Goal: Task Accomplishment & Management: Use online tool/utility

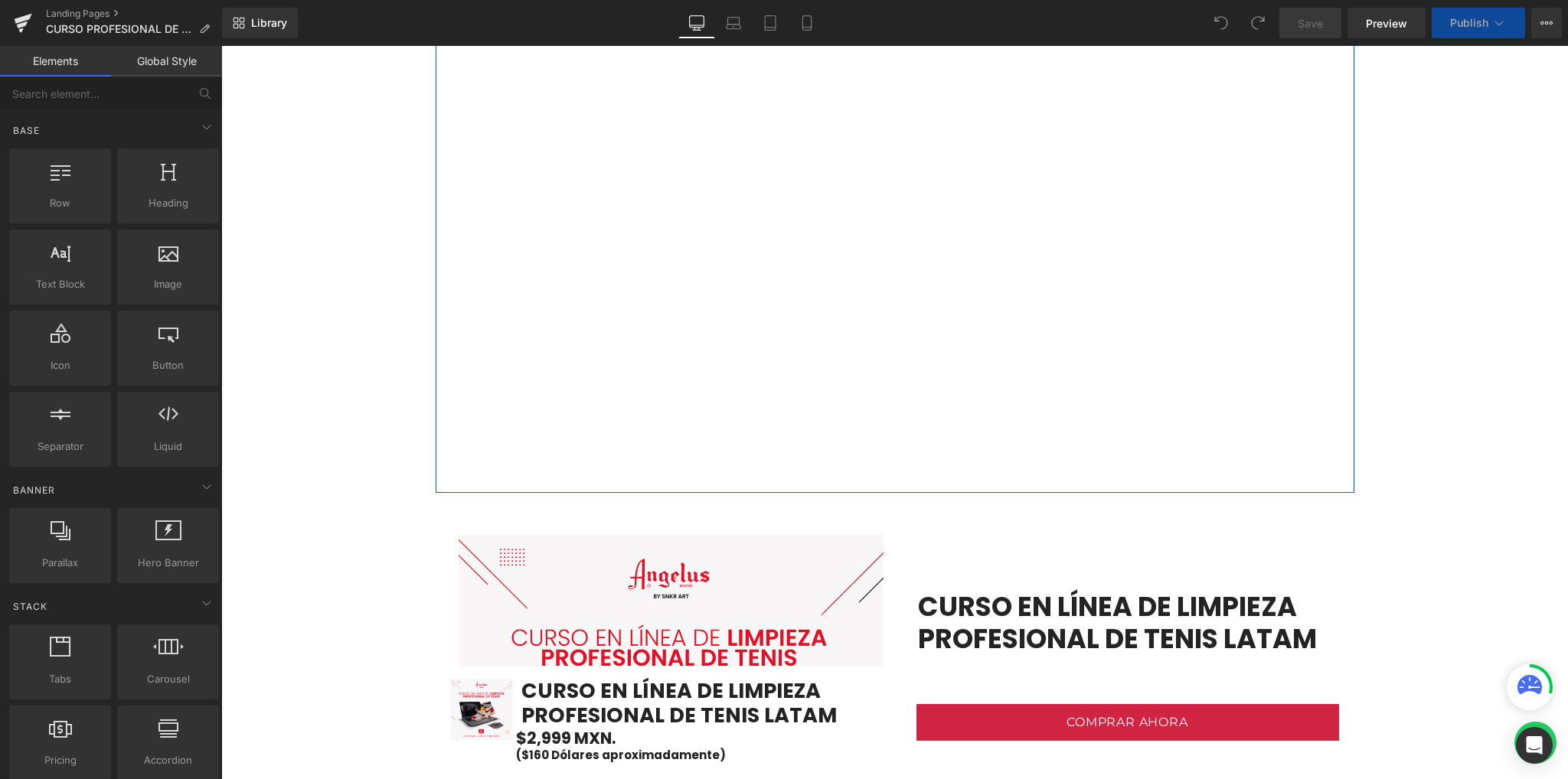
scroll to position [1020, 0]
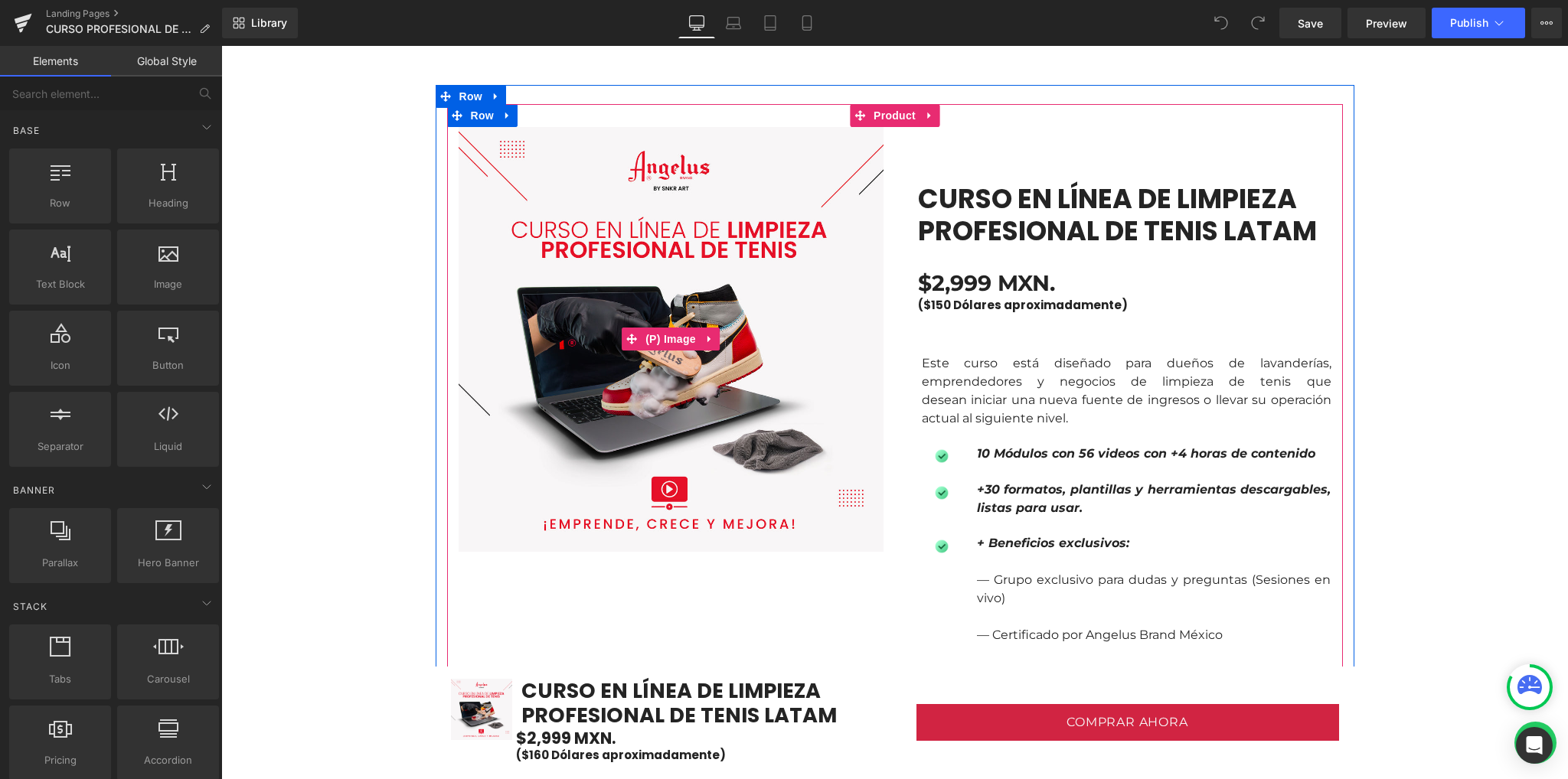
click at [661, 251] on img at bounding box center [671, 339] width 425 height 425
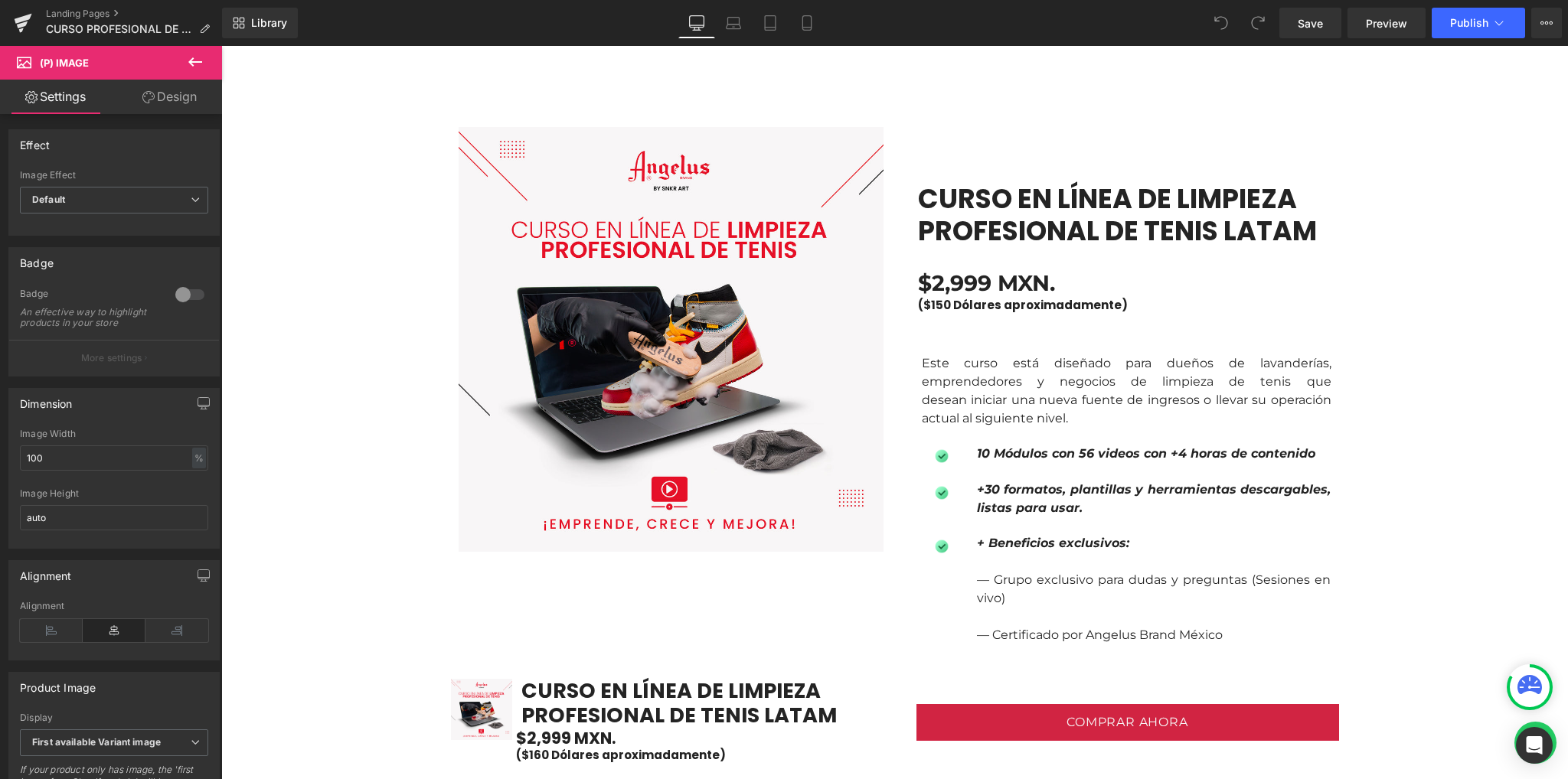
drag, startPoint x: 297, startPoint y: 308, endPoint x: 293, endPoint y: 325, distance: 17.5
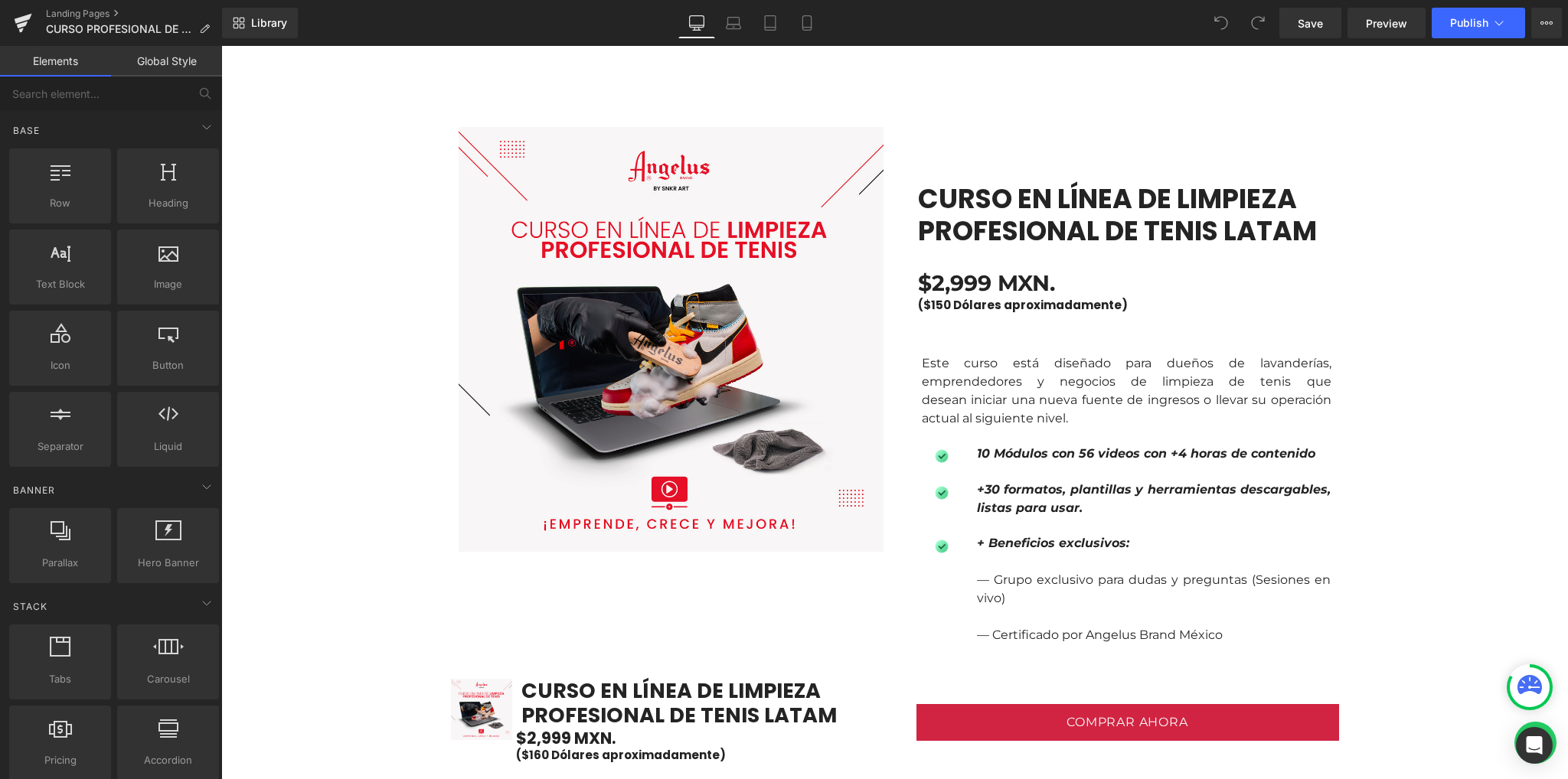
click at [1296, 19] on link "Save" at bounding box center [1310, 22] width 62 height 30
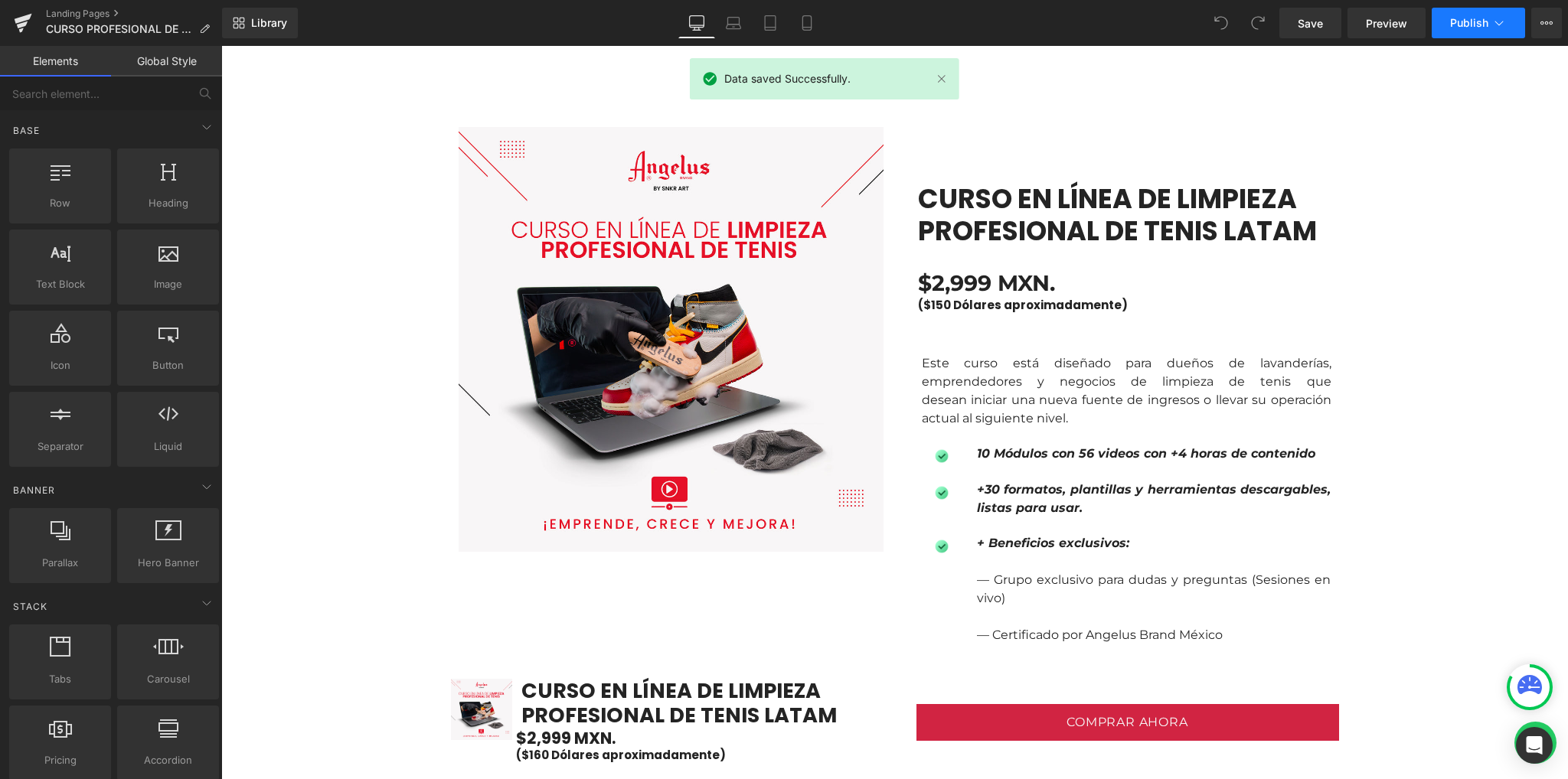
click at [1508, 22] on button "Publish" at bounding box center [1478, 22] width 93 height 30
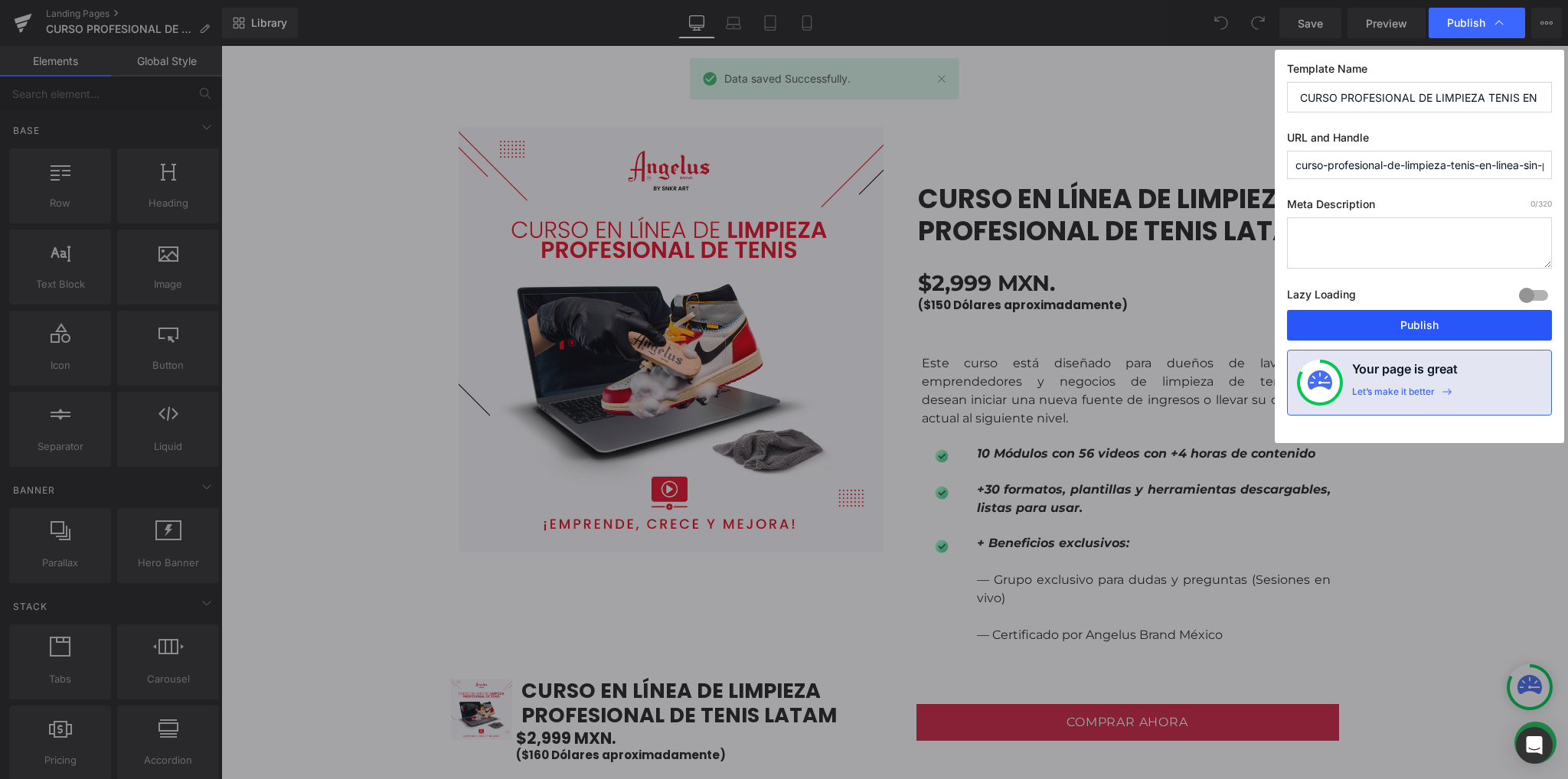
drag, startPoint x: 1381, startPoint y: 336, endPoint x: 1159, endPoint y: 286, distance: 227.6
click at [1381, 336] on button "Publish" at bounding box center [1419, 325] width 265 height 30
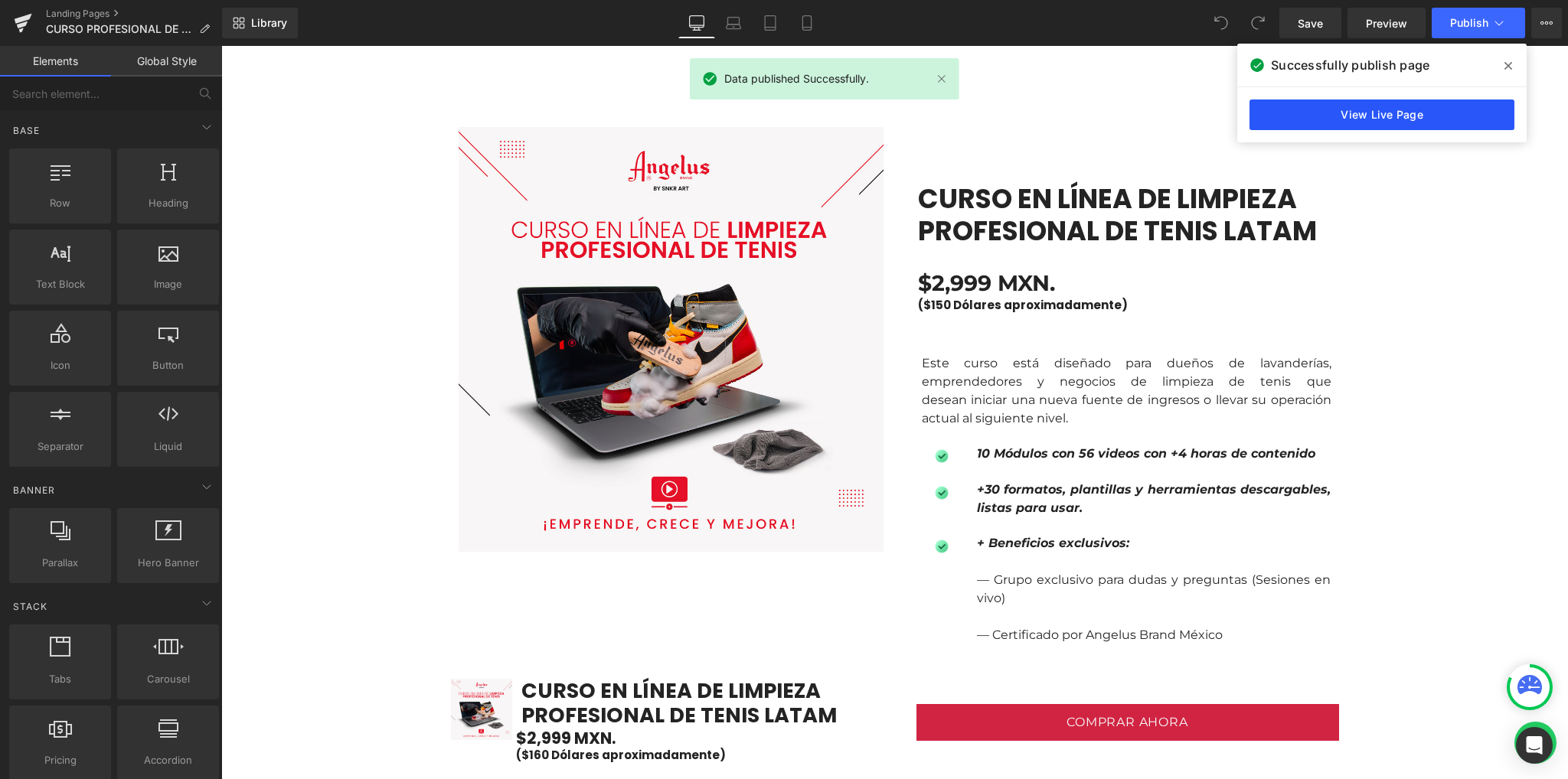
click at [1393, 112] on link "View Live Page" at bounding box center [1381, 114] width 265 height 30
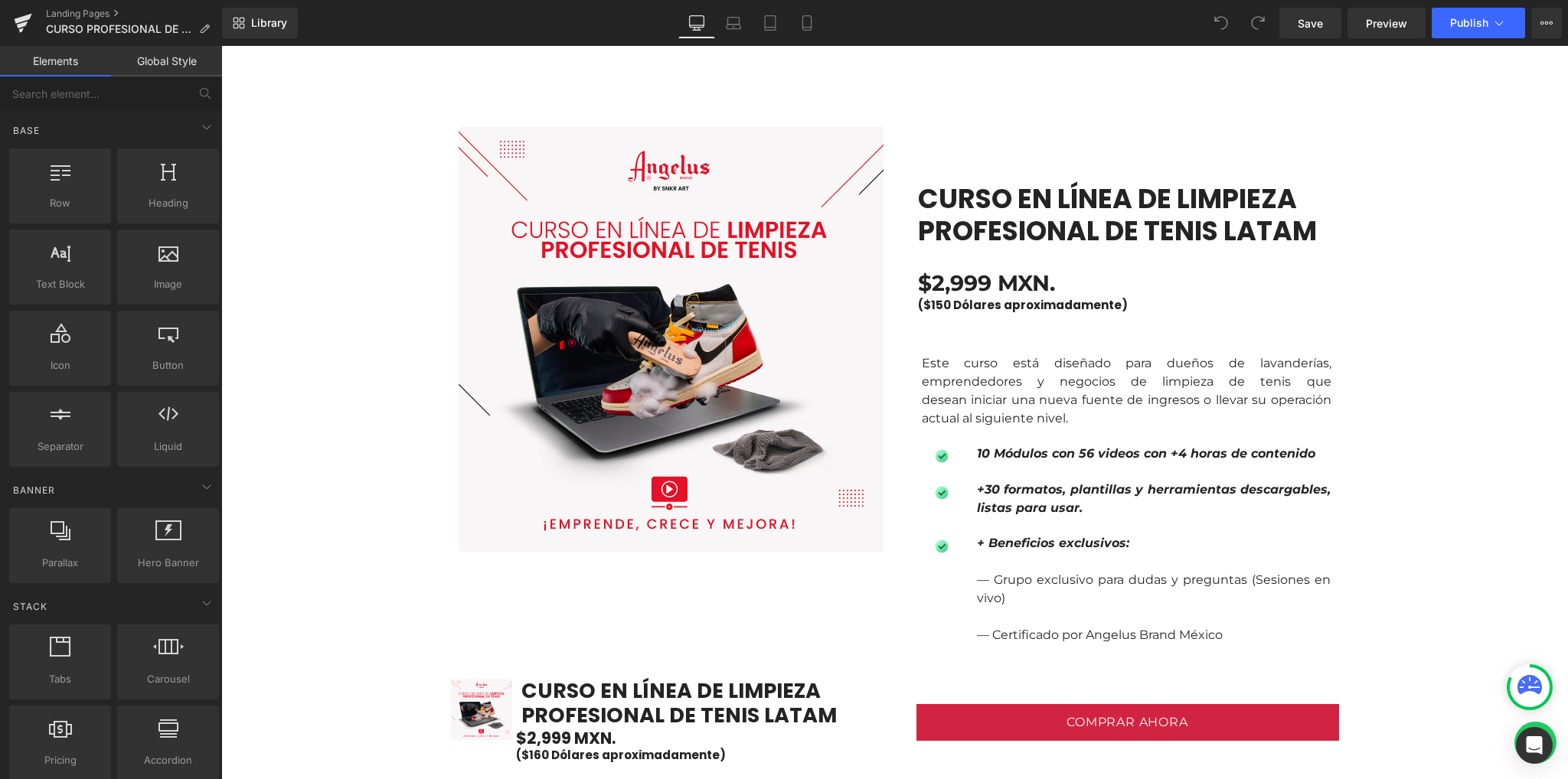
drag, startPoint x: 351, startPoint y: 289, endPoint x: 318, endPoint y: 308, distance: 38.1
click at [1366, 29] on link "Preview" at bounding box center [1386, 22] width 78 height 30
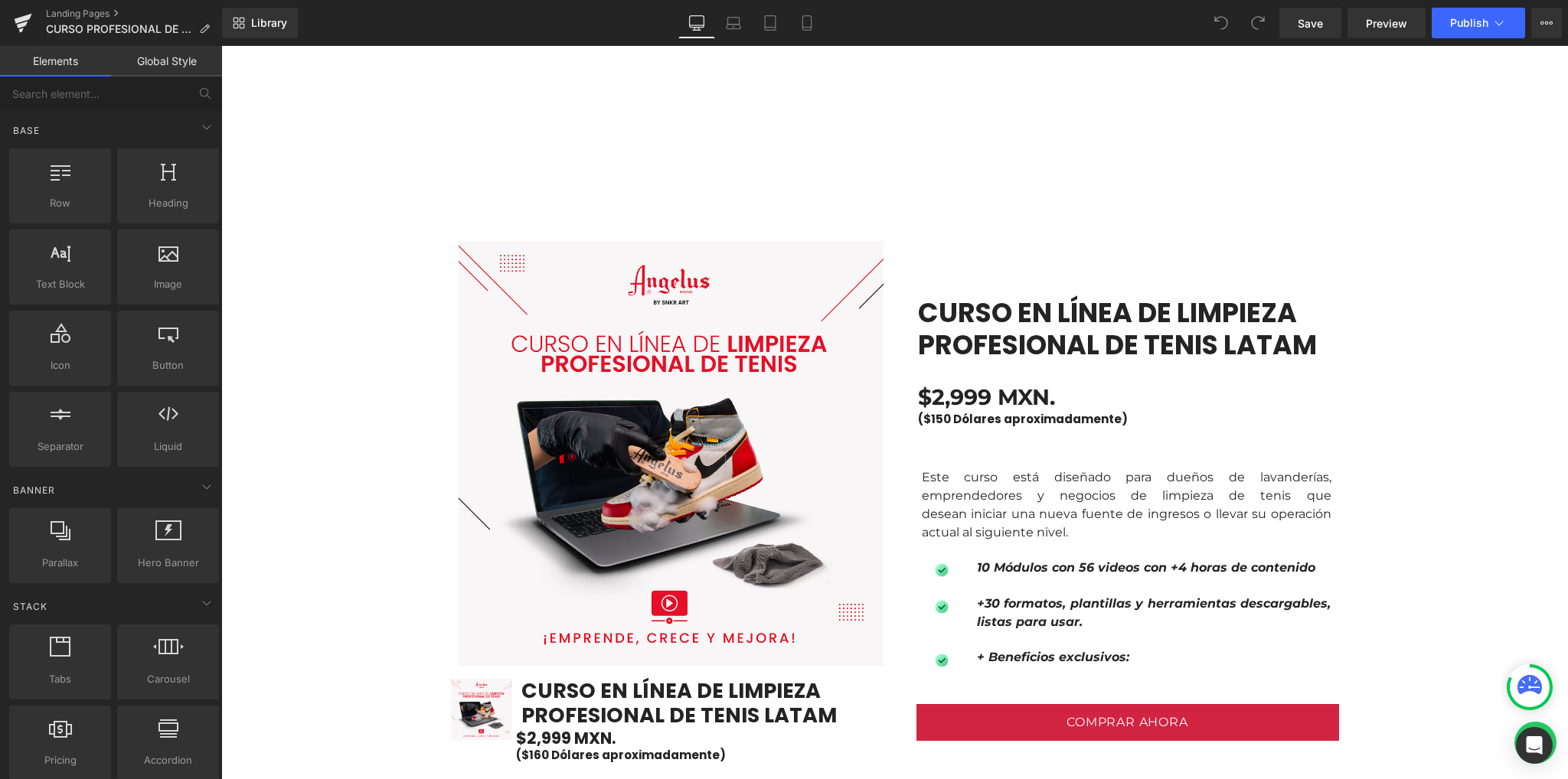
scroll to position [1020, 0]
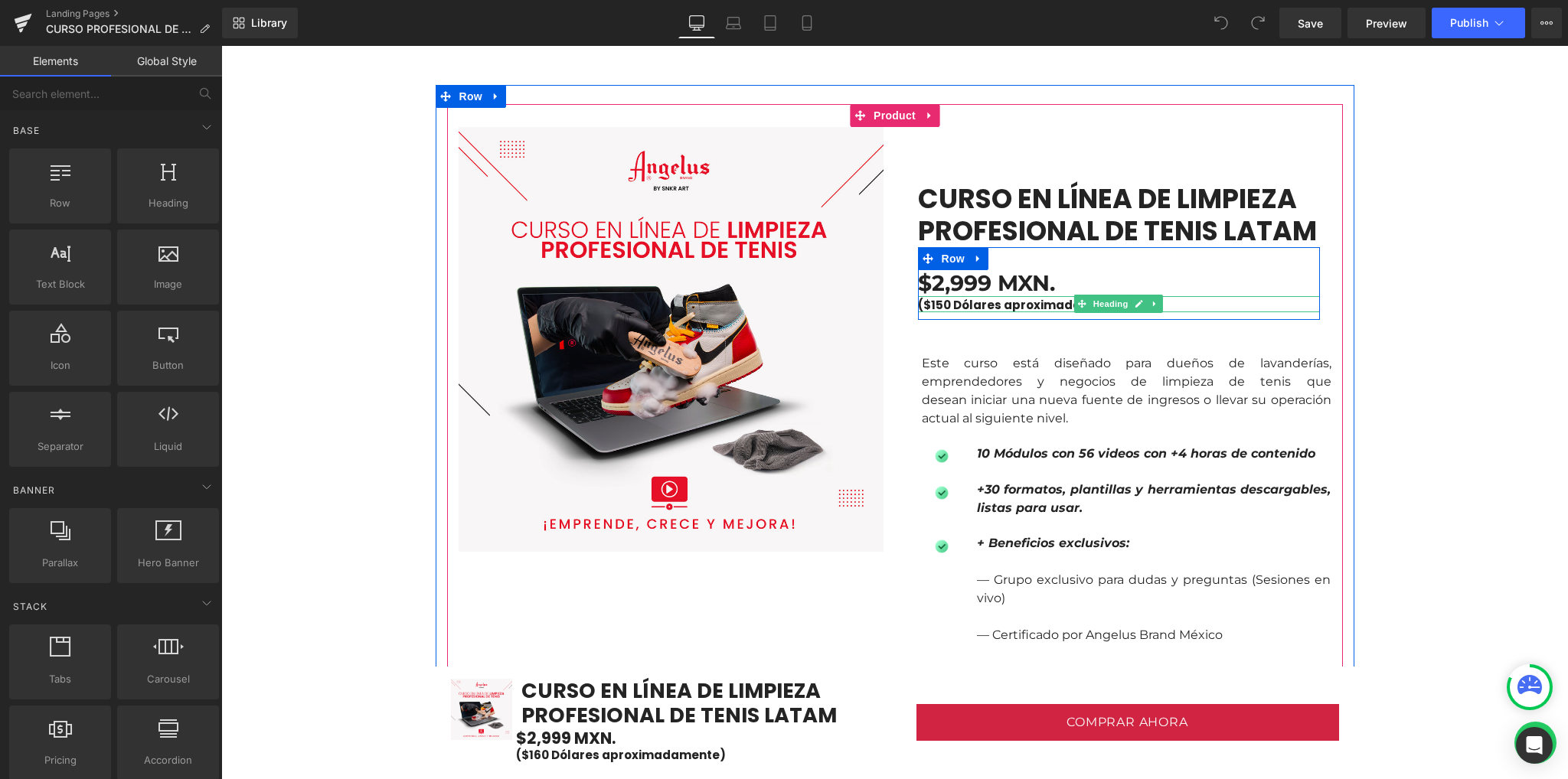
click at [943, 303] on h1 "($150 Dólares aproximadamente)" at bounding box center [1119, 305] width 402 height 14
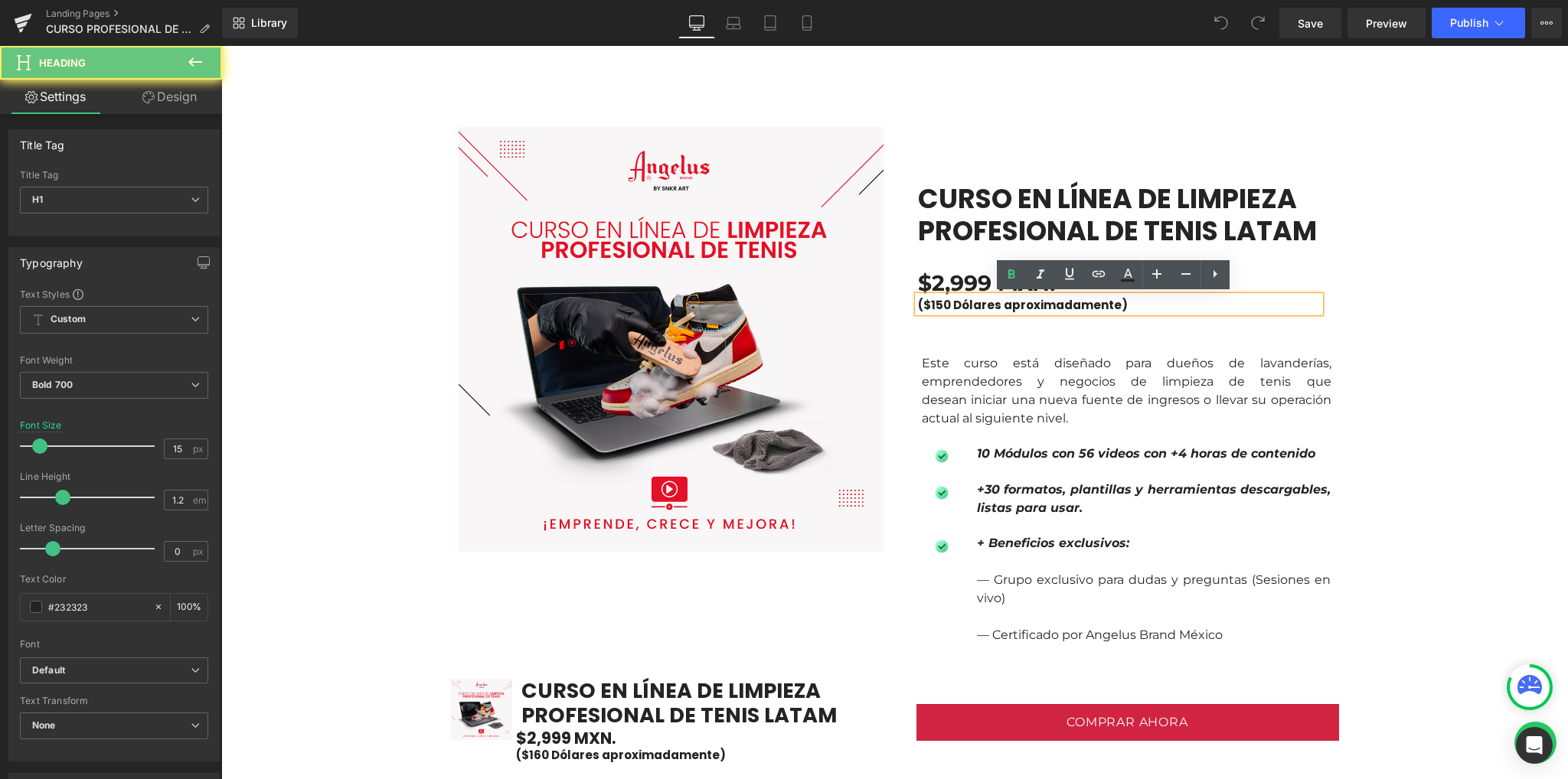
click at [935, 306] on h1 "($150 Dólares aproximadamente)" at bounding box center [1119, 305] width 402 height 14
click at [942, 306] on h1 "($150 Dólares aproximadamente)" at bounding box center [1119, 305] width 402 height 14
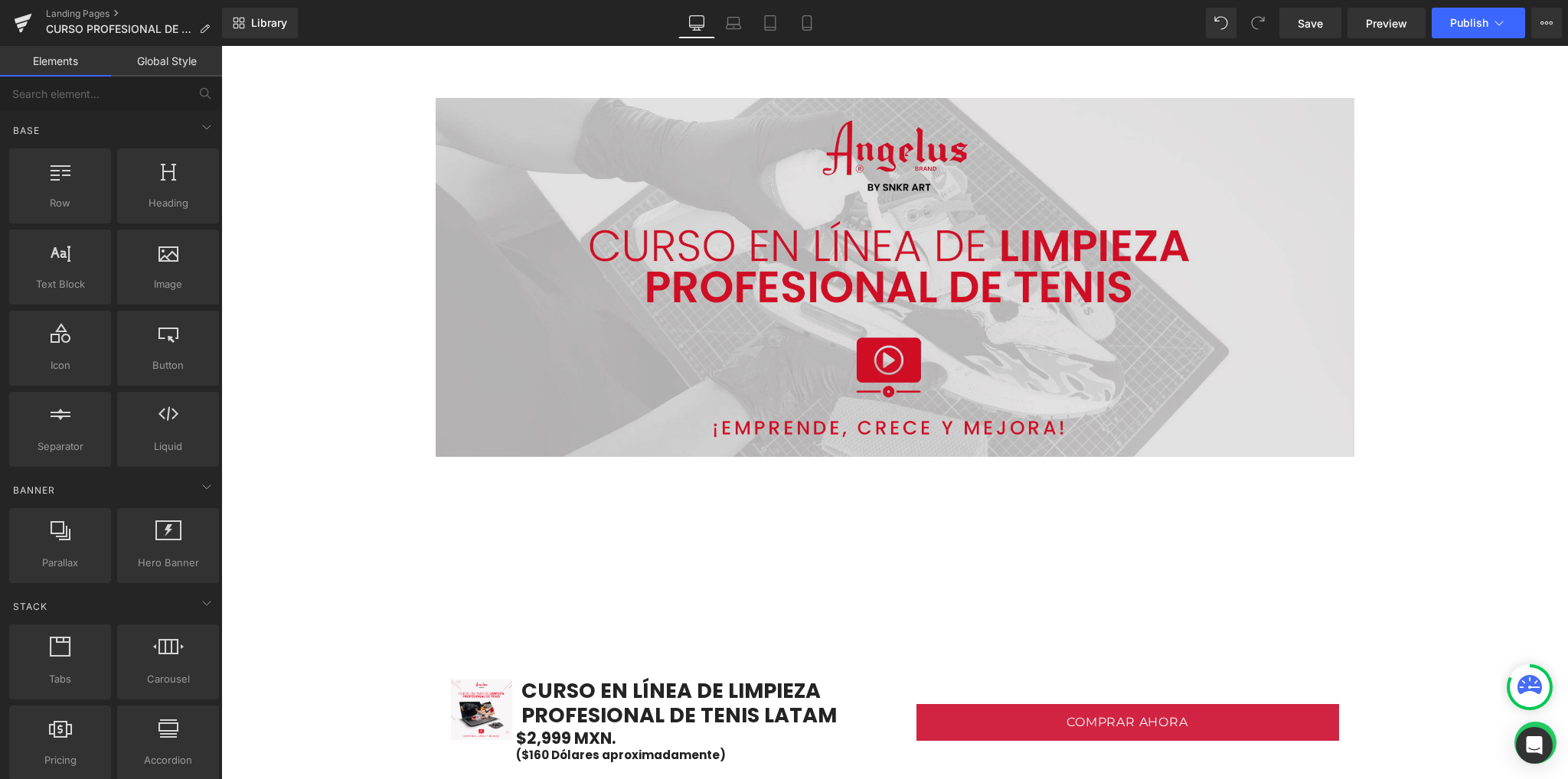
scroll to position [0, 0]
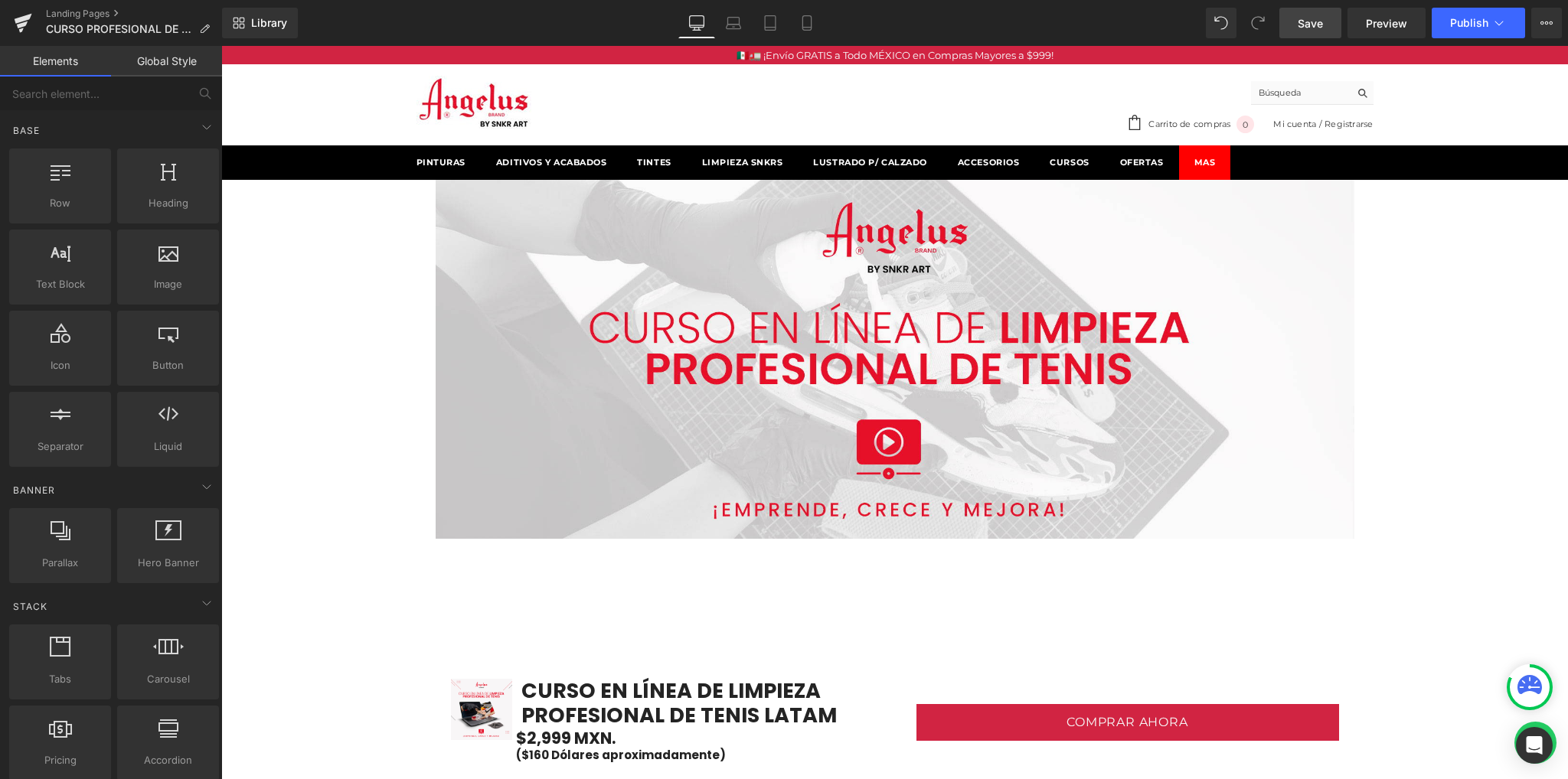
click at [1296, 27] on link "Save" at bounding box center [1310, 22] width 62 height 30
click at [21, 19] on icon at bounding box center [23, 18] width 17 height 10
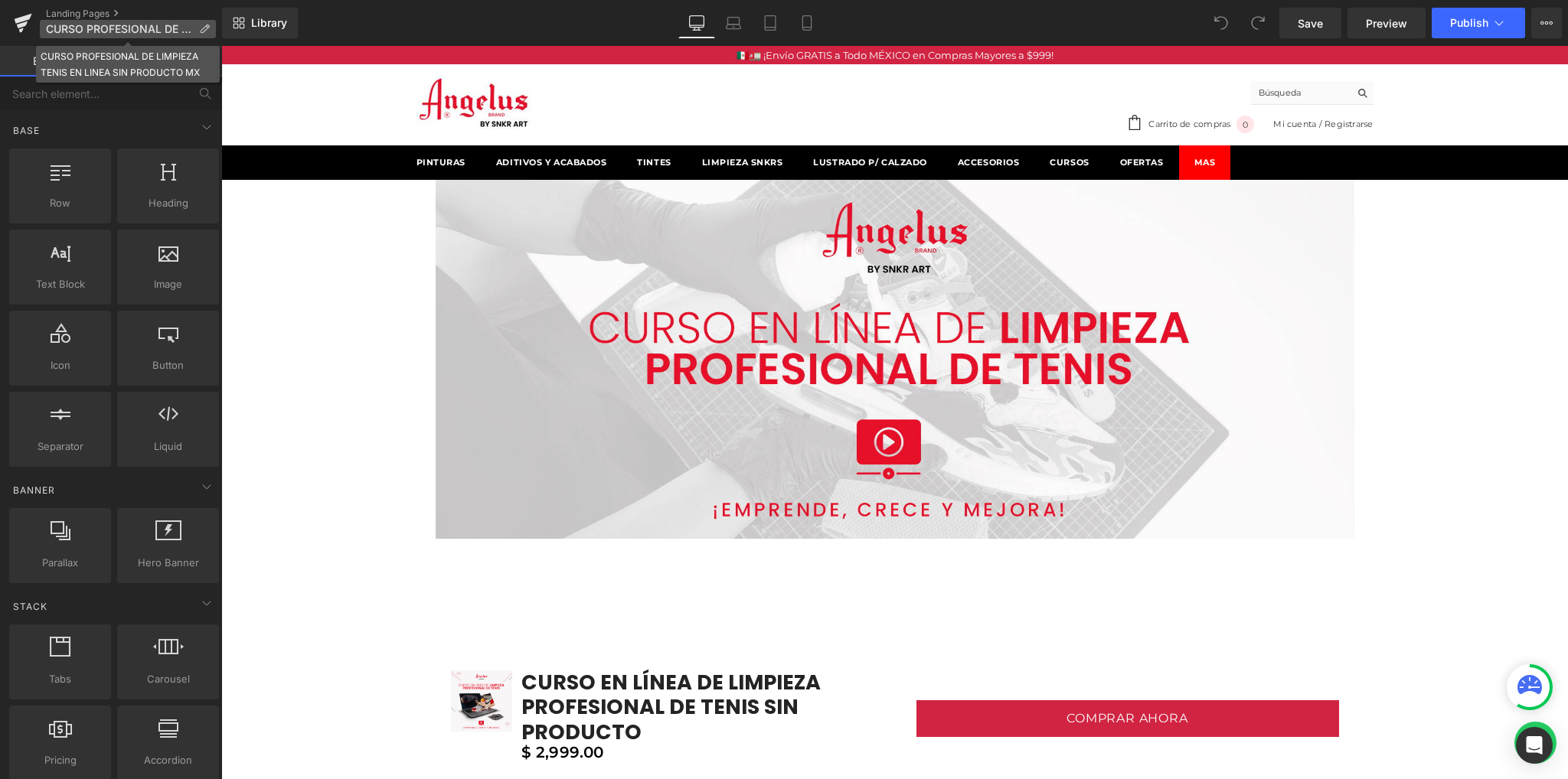
click at [155, 32] on span "CURSO PROFESIONAL DE LIMPIEZA TENIS EN LINEA SIN PRODUCTO MX" at bounding box center [119, 28] width 147 height 12
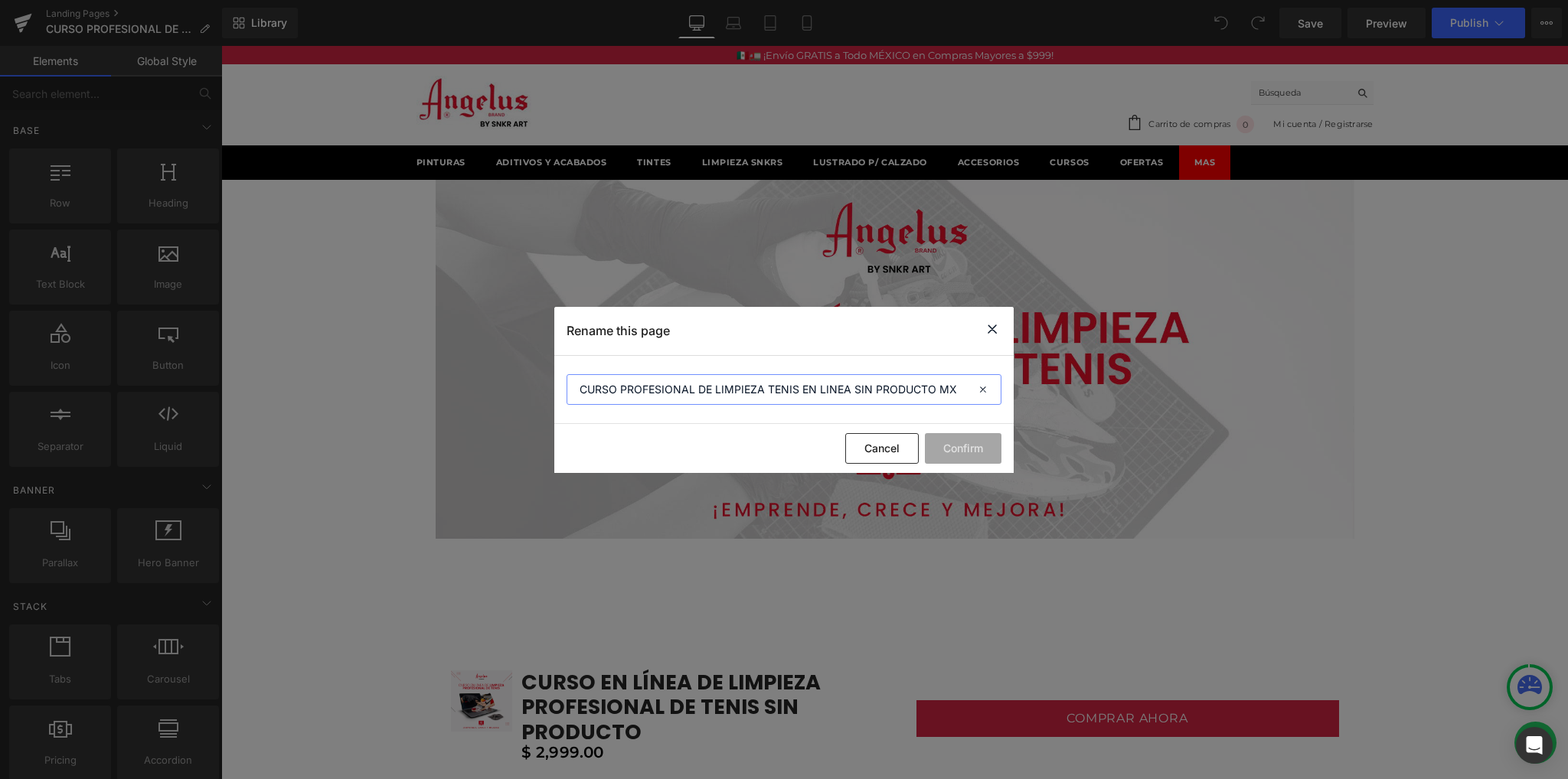
drag, startPoint x: 953, startPoint y: 388, endPoint x: 938, endPoint y: 388, distance: 15.0
click at [938, 388] on input "CURSO PROFESIONAL DE LIMPIEZA TENIS EN LINEA SIN PRODUCTO MX" at bounding box center [784, 389] width 435 height 30
type input "CURSO PROFESIONAL DE LIMPIEZA TENIS EN LINEA SIN PRODUCTO"
click at [946, 451] on button "Confirm" at bounding box center [963, 448] width 77 height 30
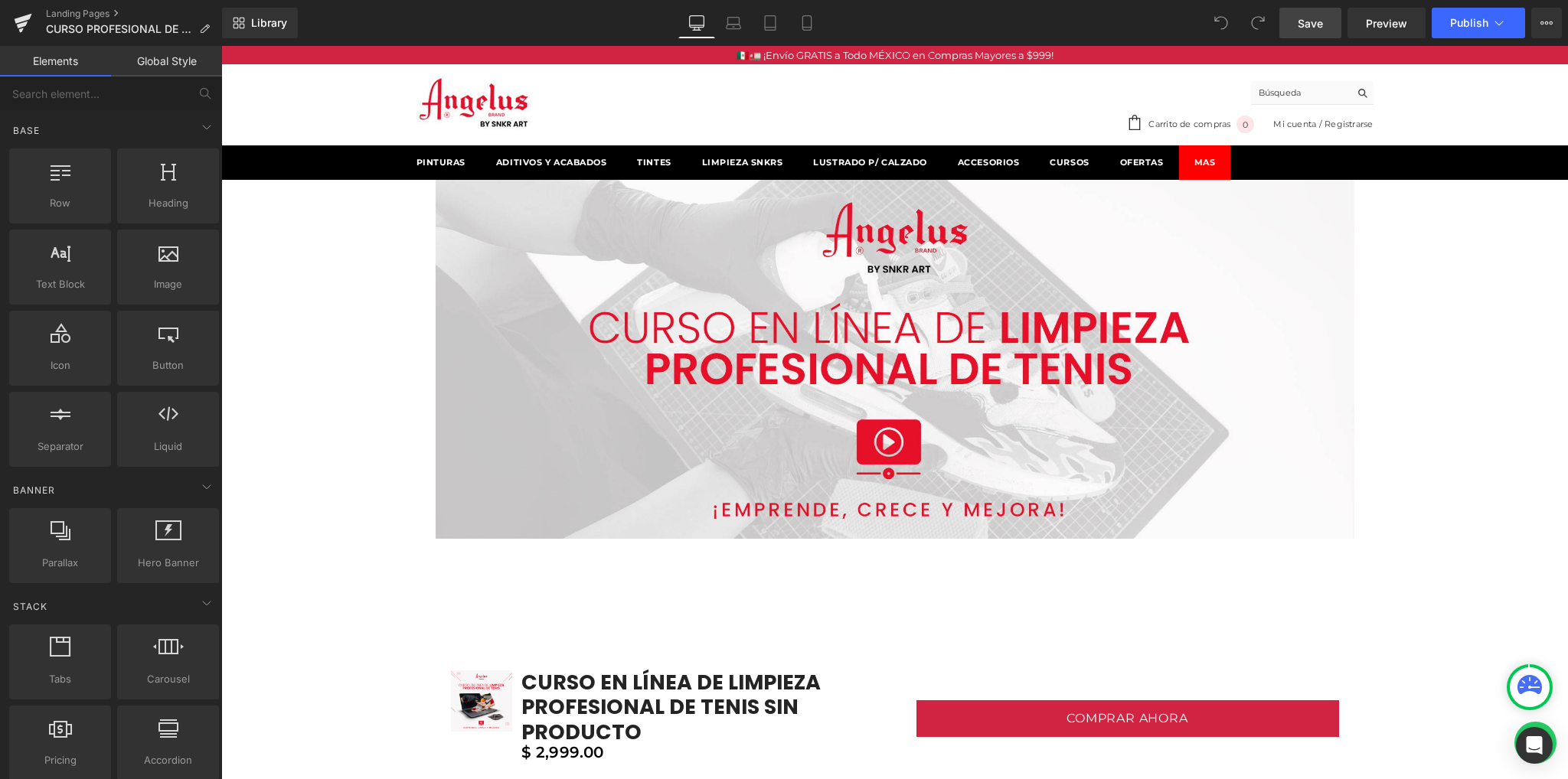
click at [1326, 26] on link "Save" at bounding box center [1310, 22] width 62 height 30
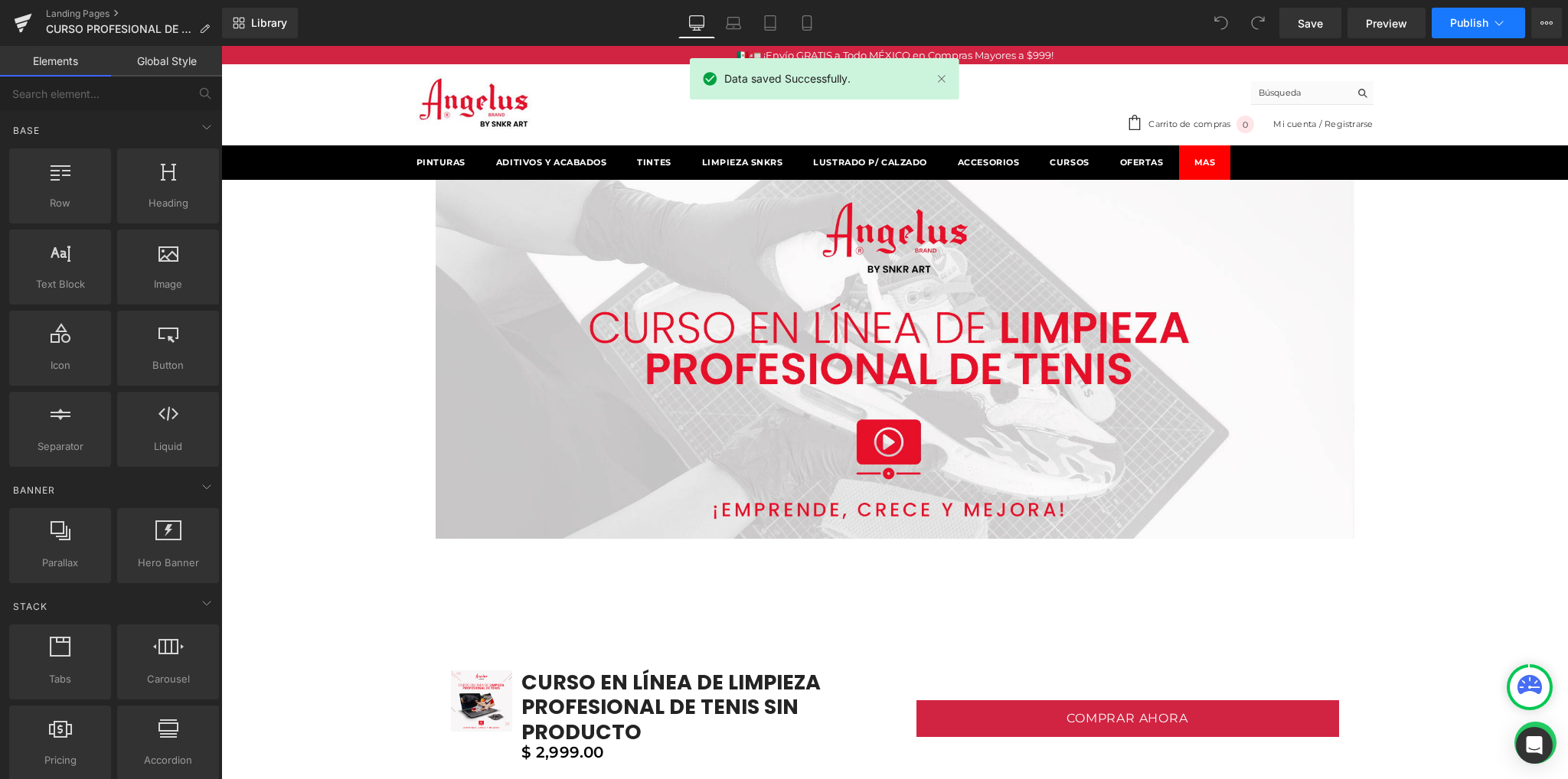
click at [1452, 27] on span "Publish" at bounding box center [1469, 22] width 38 height 12
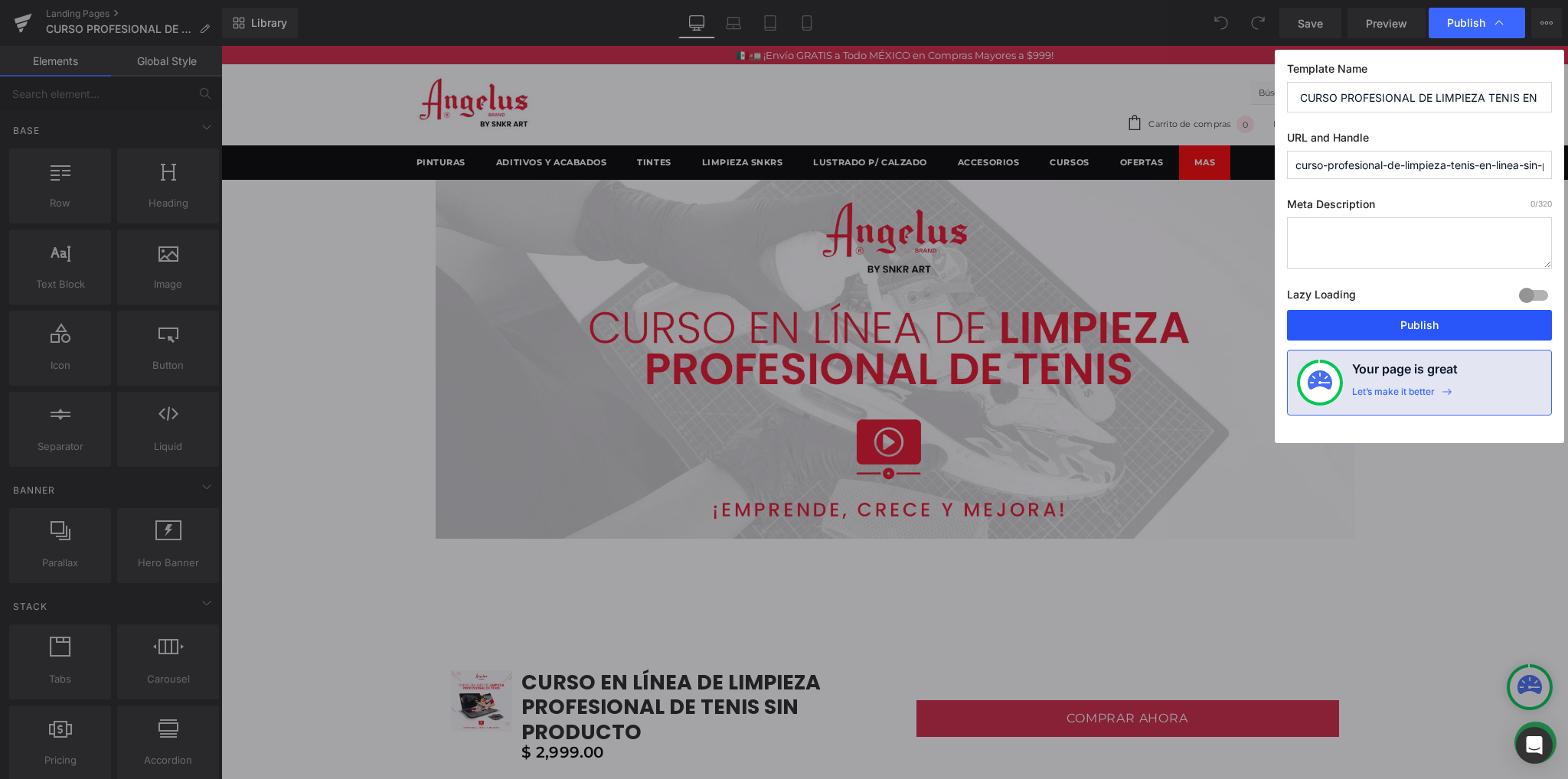
drag, startPoint x: 1348, startPoint y: 322, endPoint x: 257, endPoint y: 272, distance: 1092.1
click at [1348, 322] on button "Publish" at bounding box center [1419, 325] width 265 height 30
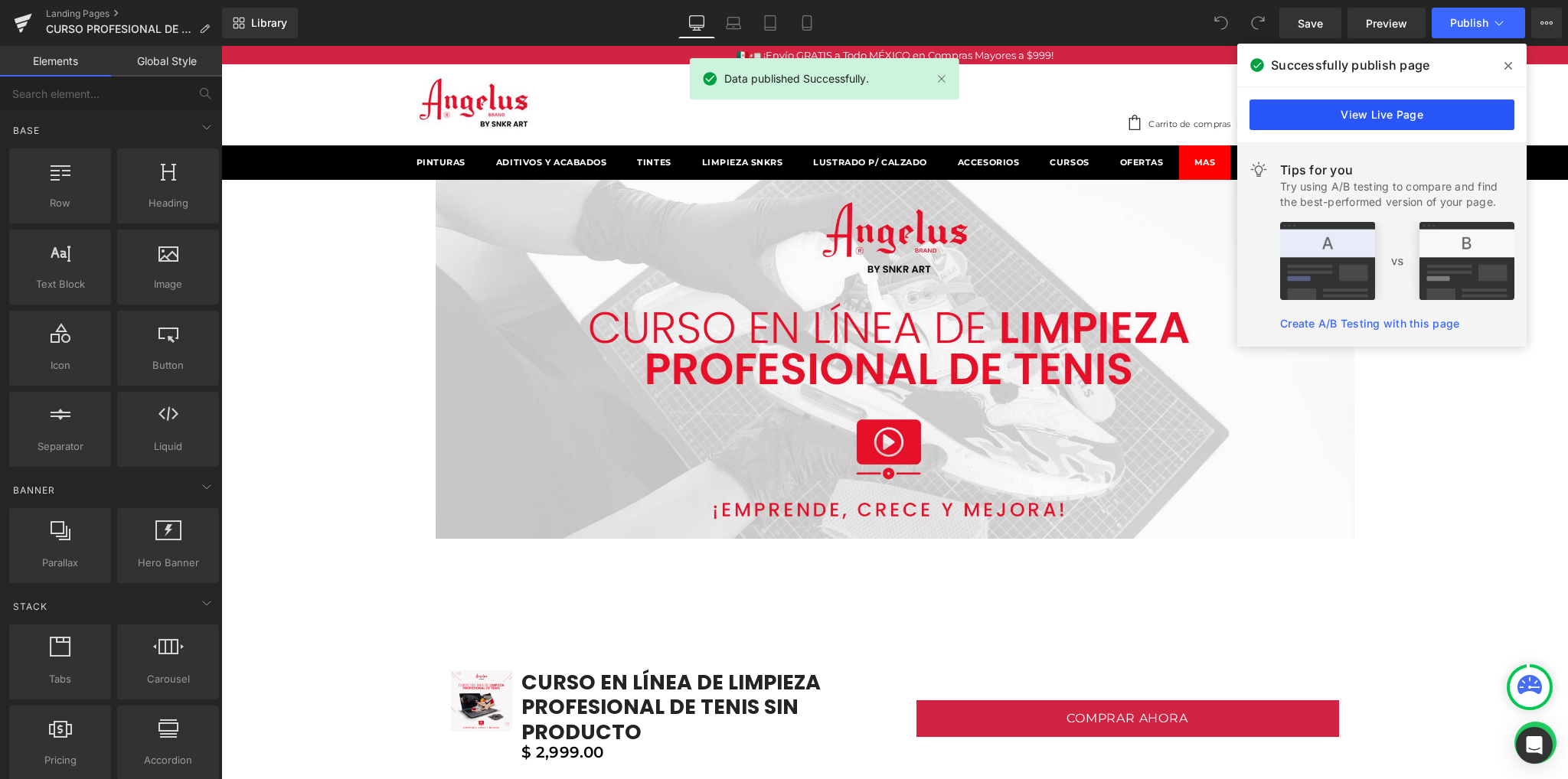
click at [1367, 123] on link "View Live Page" at bounding box center [1381, 114] width 265 height 30
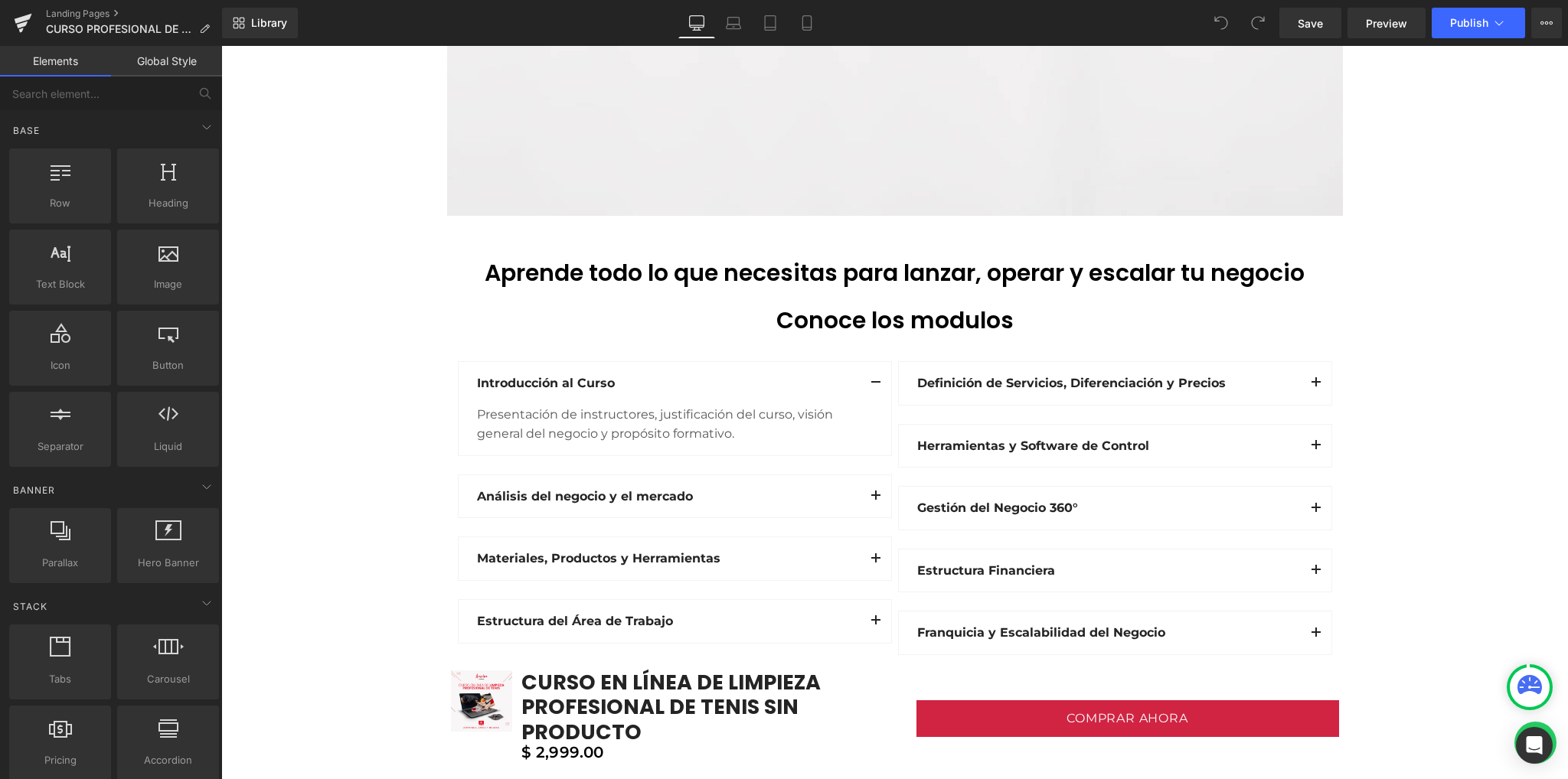
scroll to position [2449, 0]
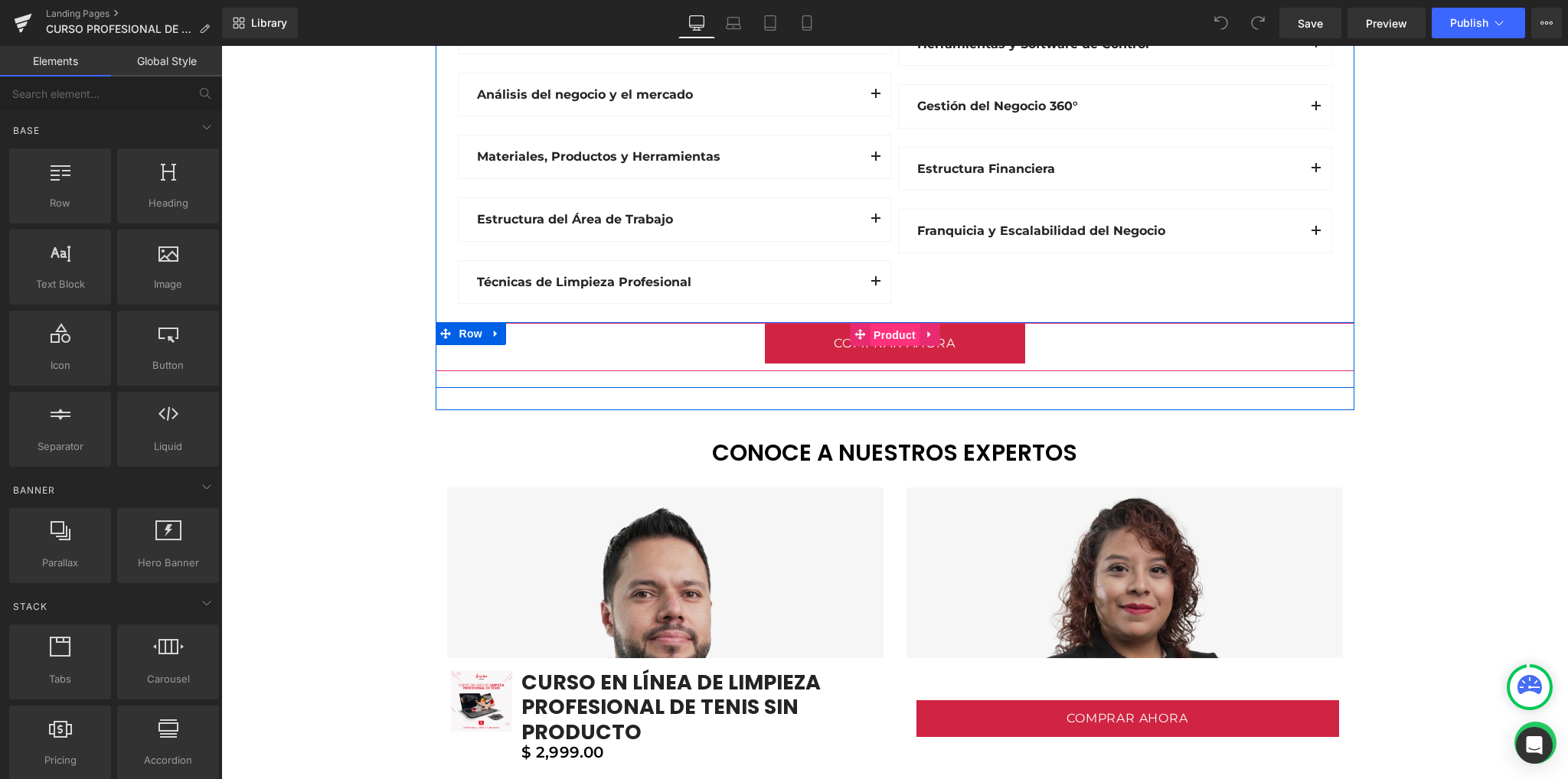
click at [882, 335] on span "Product" at bounding box center [894, 335] width 49 height 23
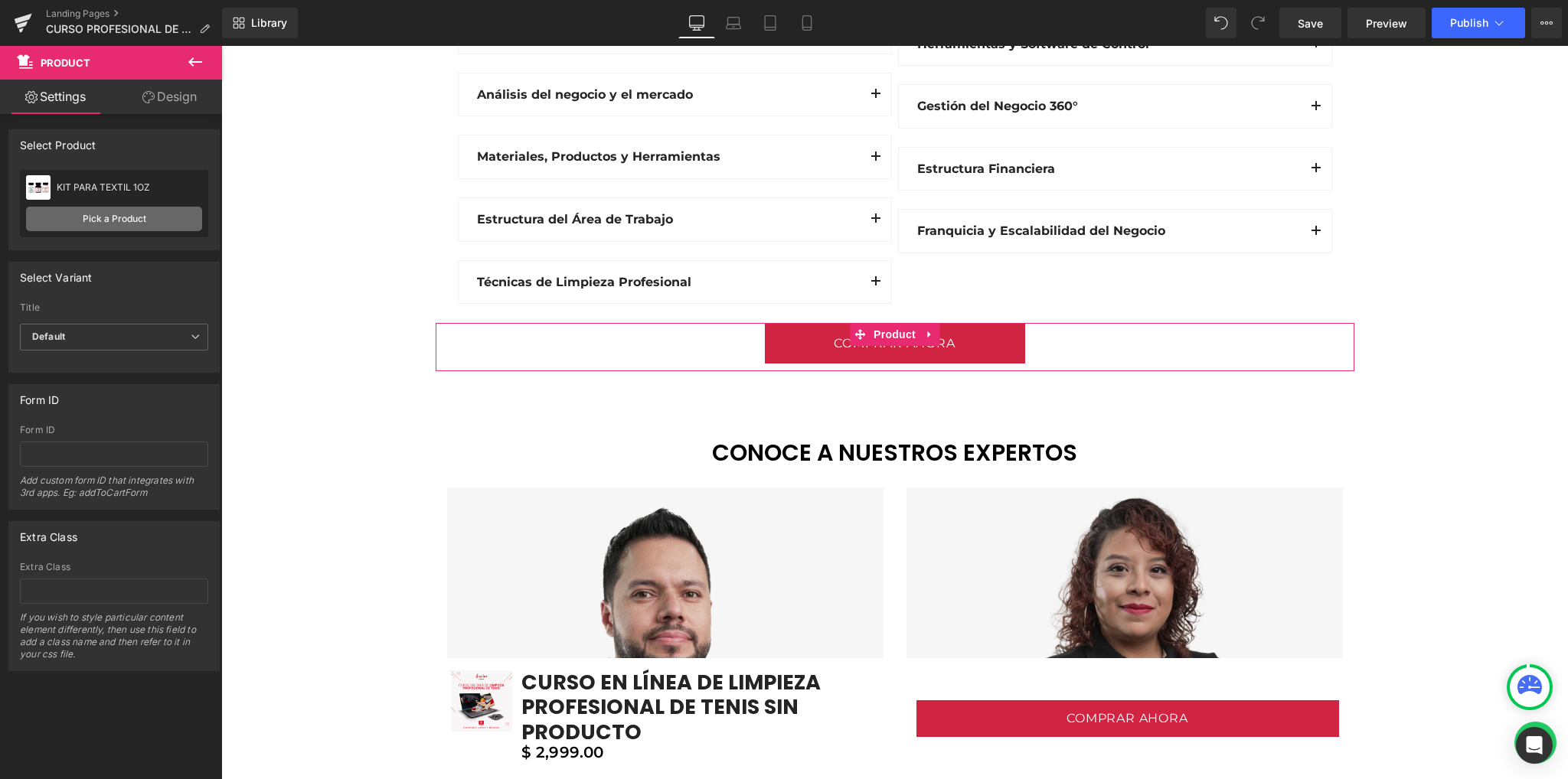
click at [68, 221] on link "Pick a Product" at bounding box center [113, 219] width 176 height 25
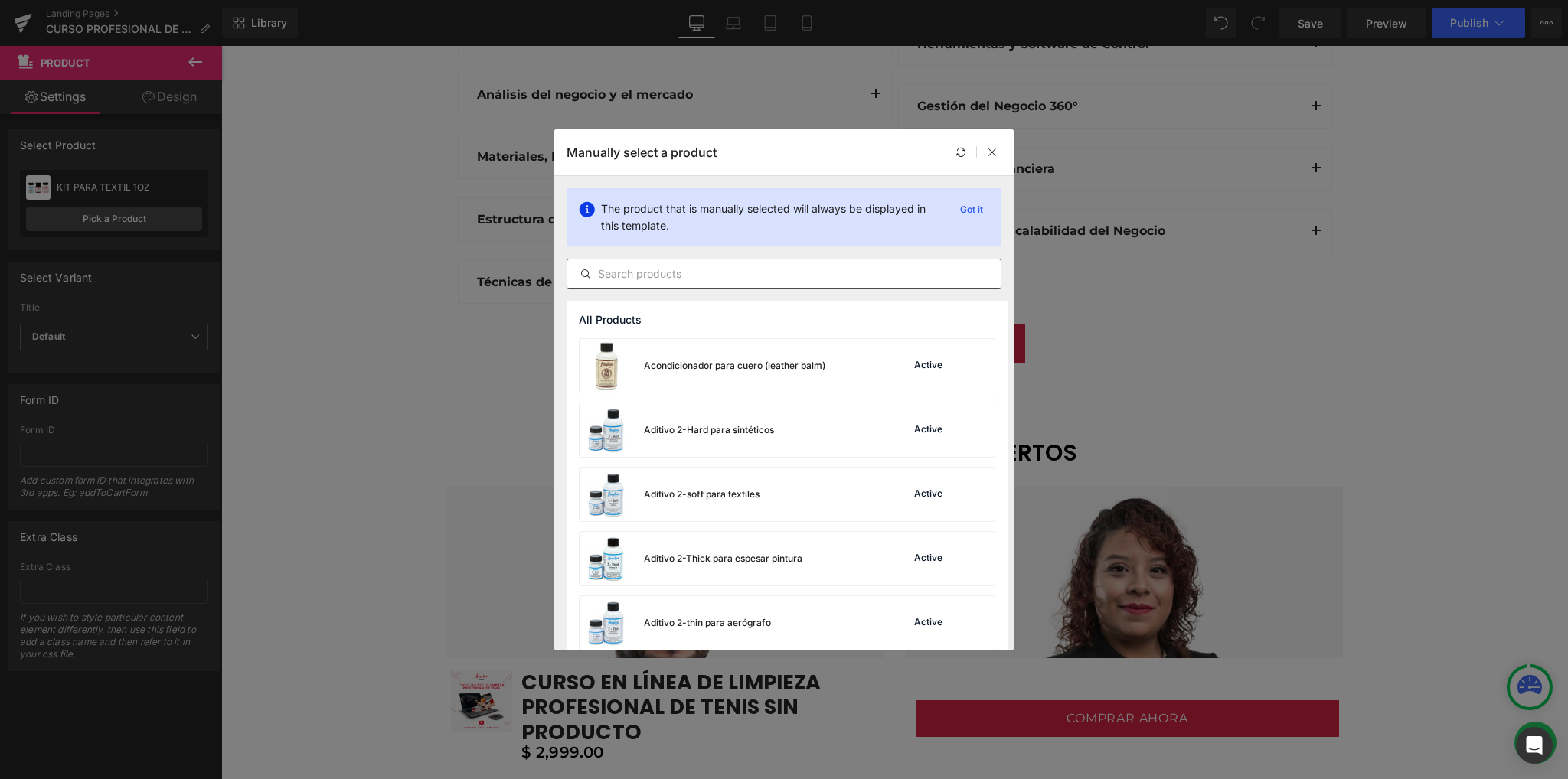
click at [700, 273] on input "text" at bounding box center [784, 274] width 433 height 18
paste input "CURSO EN LÍNEA DE LIMPIEZA PROFESIONAL DE TENIS SIN PRODUCTO"
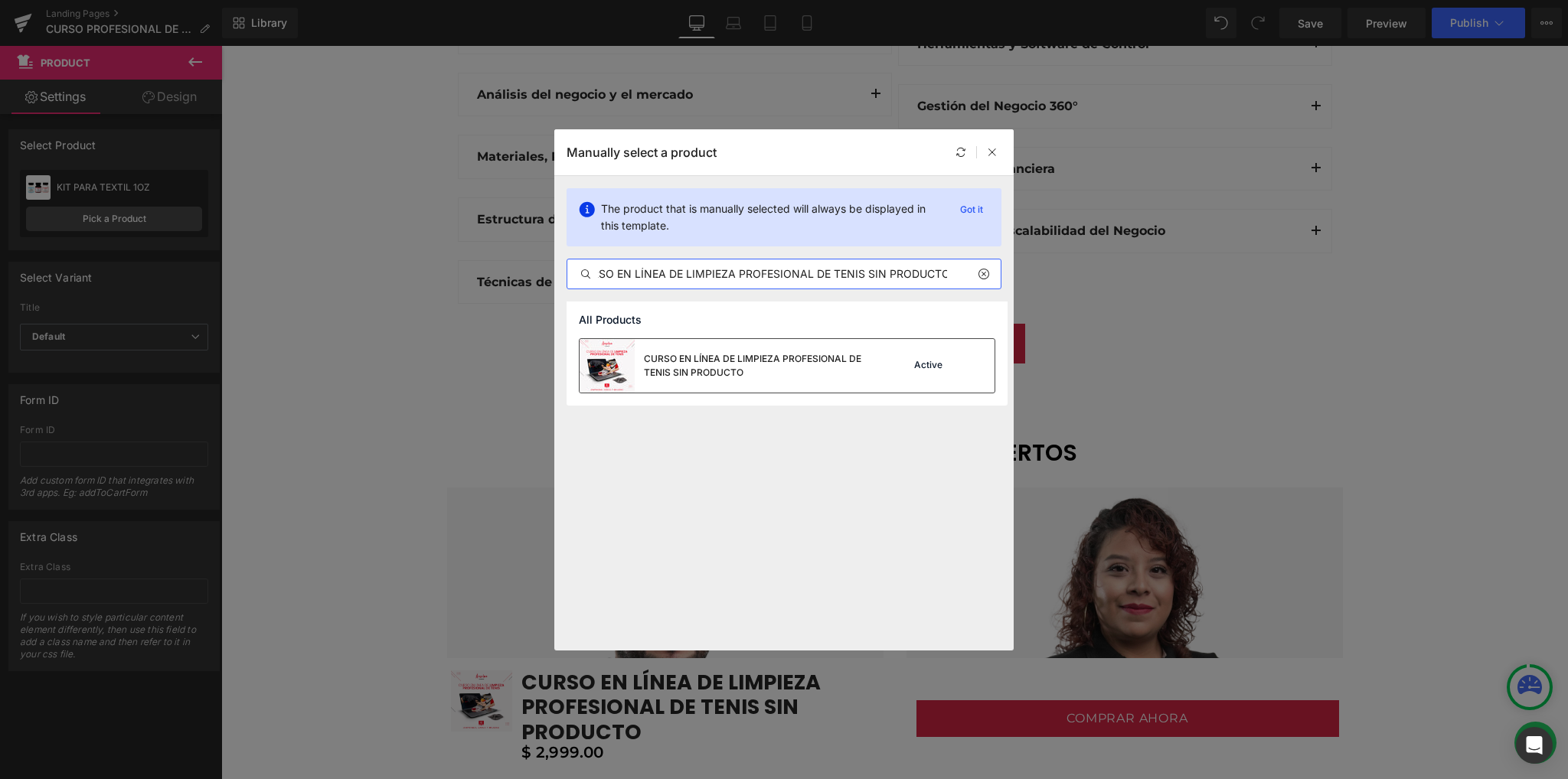
type input "CURSO EN LÍNEA DE LIMPIEZA PROFESIONAL DE TENIS SIN PRODUCTO"
click at [699, 368] on div "CURSO EN LÍNEA DE LIMPIEZA PROFESIONAL DE TENIS SIN PRODUCTO" at bounding box center [758, 366] width 229 height 27
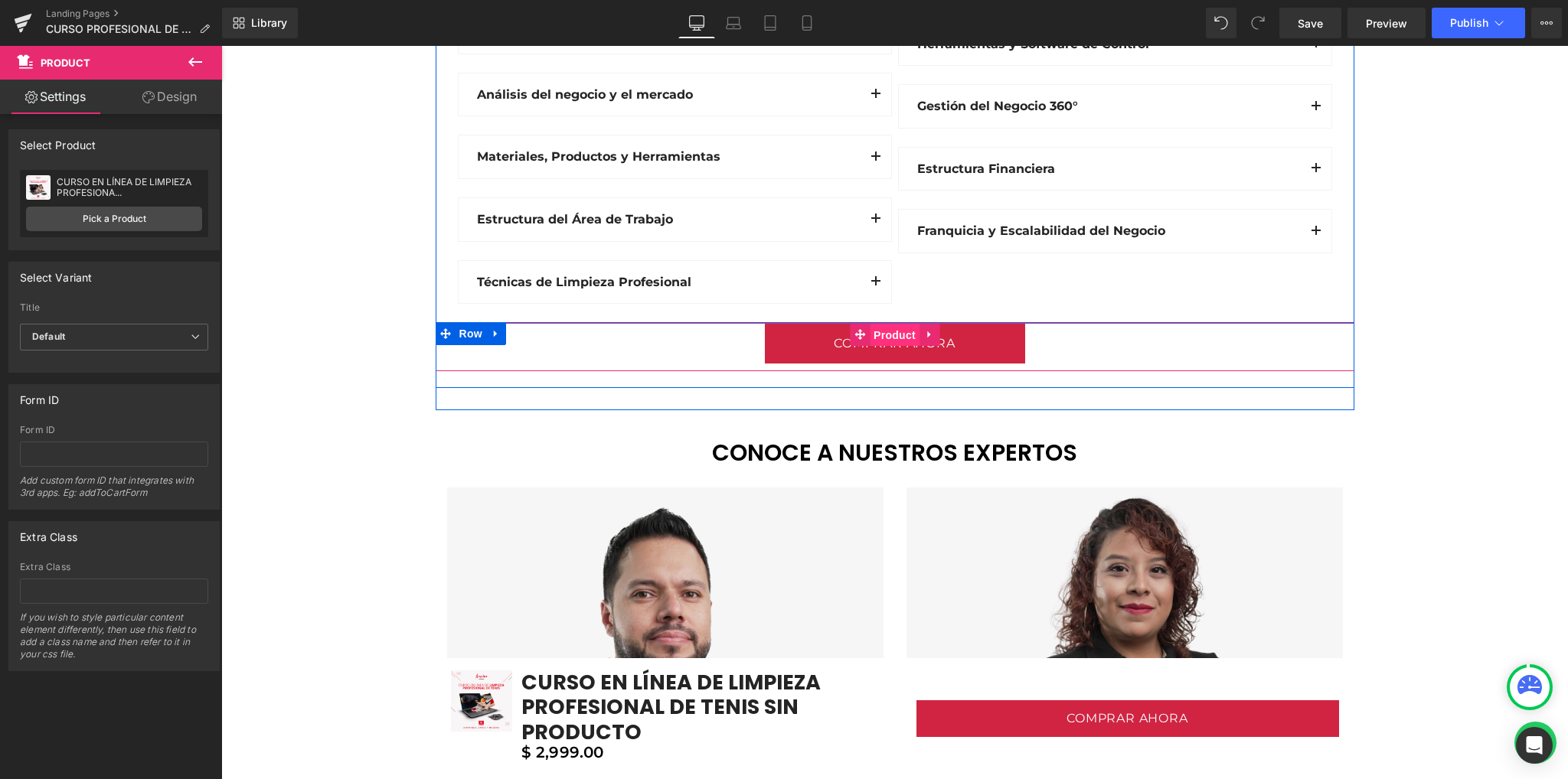
click at [879, 338] on span "Product" at bounding box center [894, 335] width 49 height 23
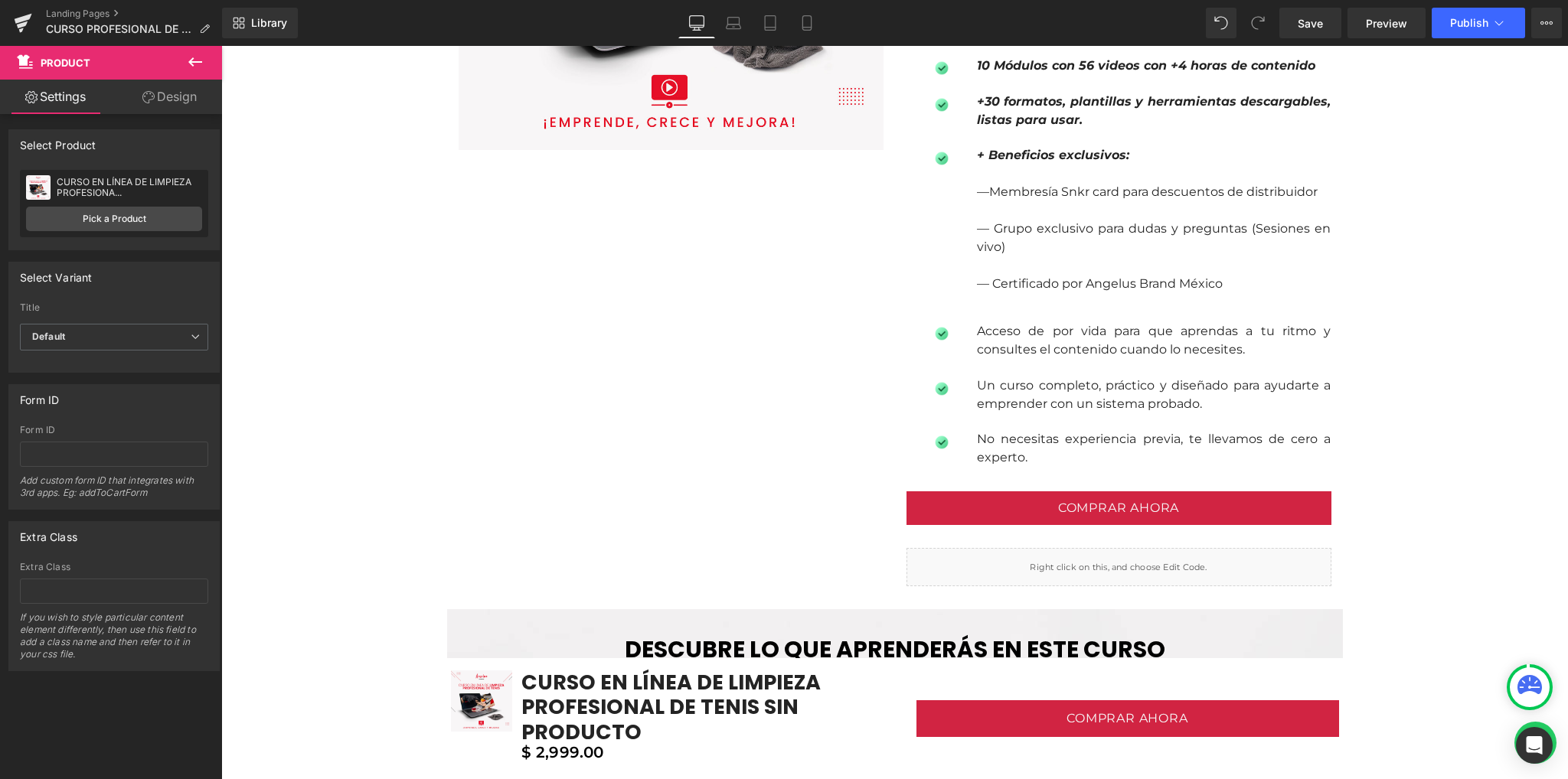
scroll to position [1428, 0]
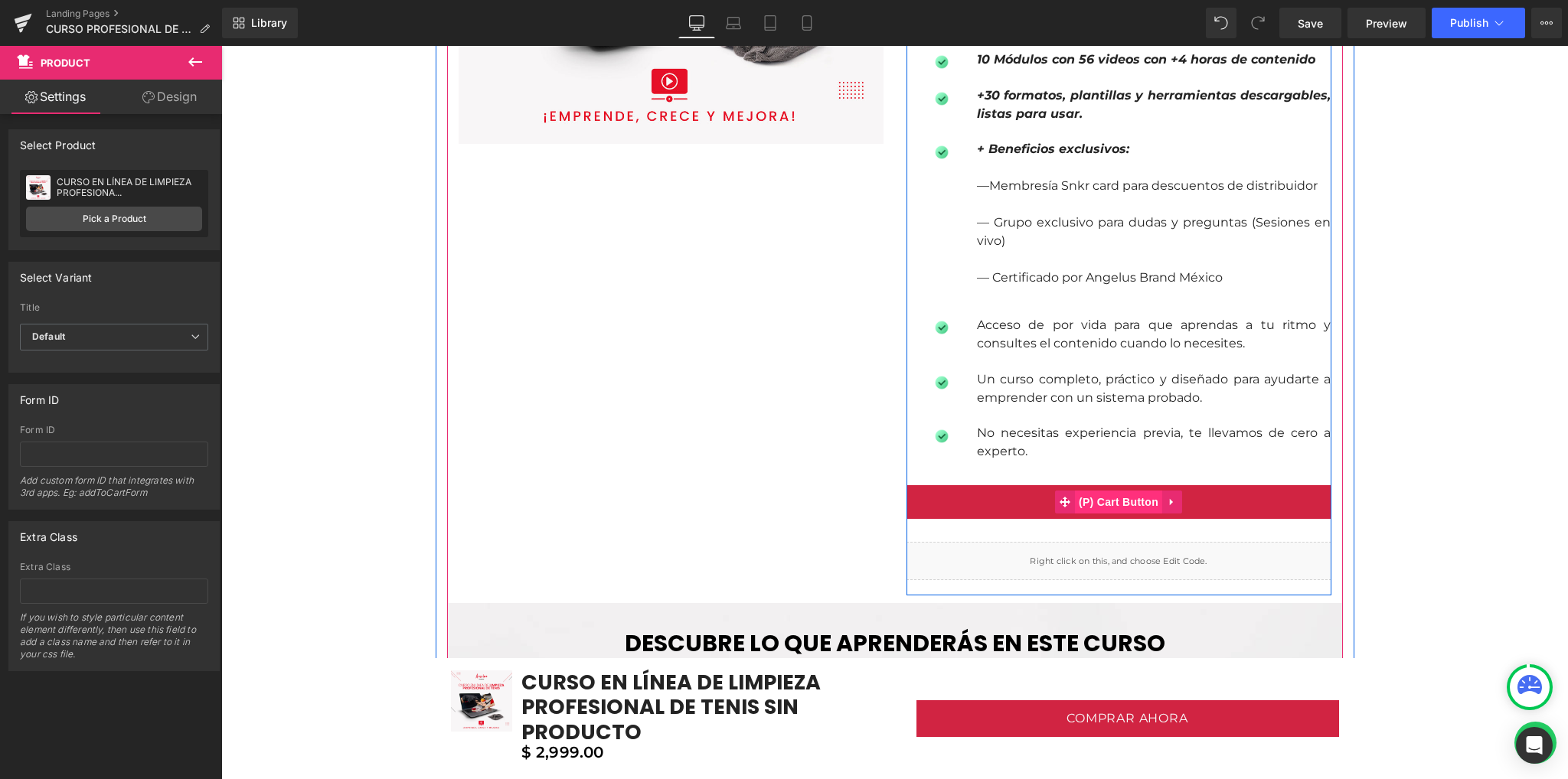
click at [1103, 501] on span "(P) Cart Button" at bounding box center [1117, 502] width 87 height 23
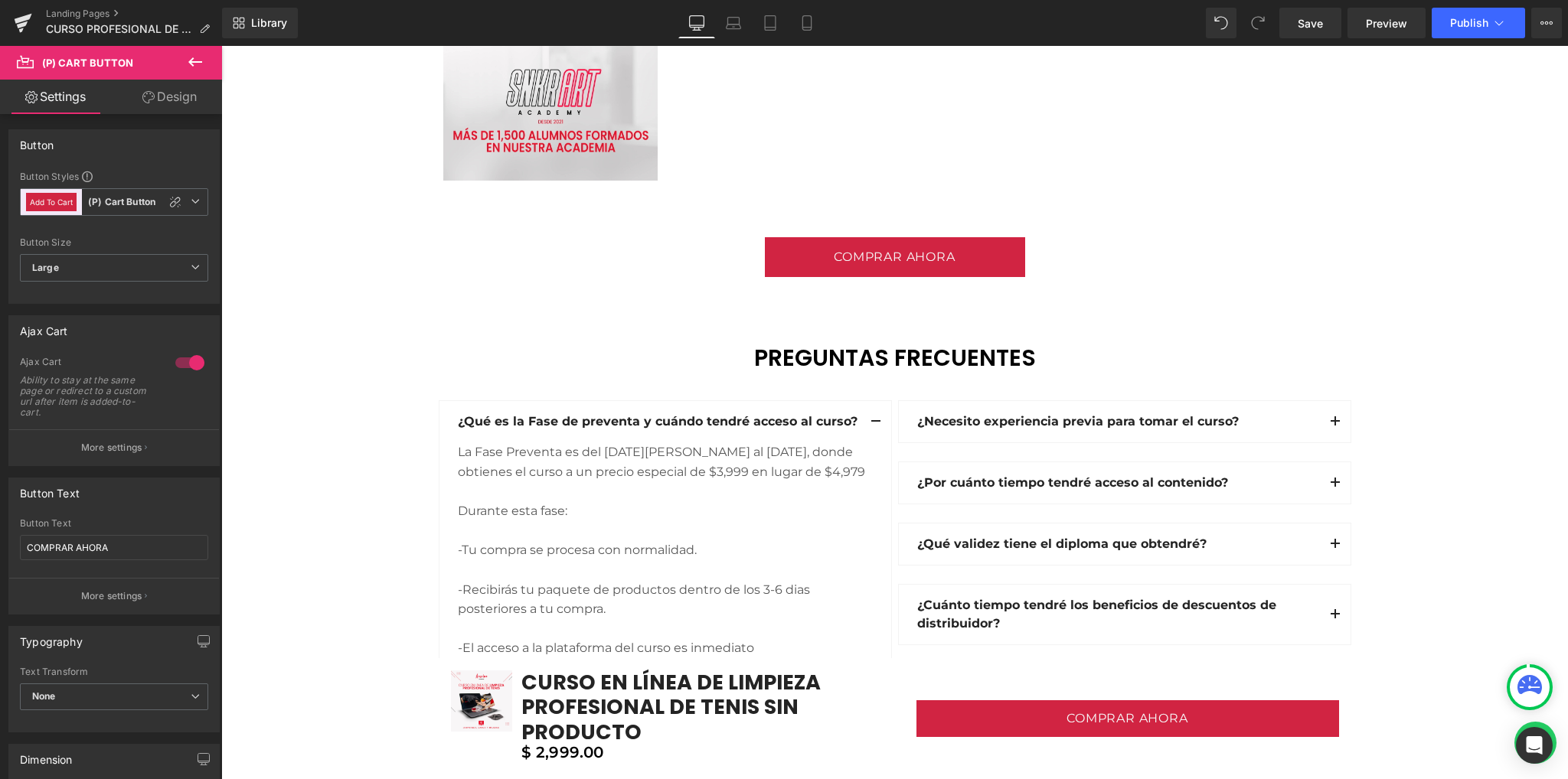
scroll to position [3981, 0]
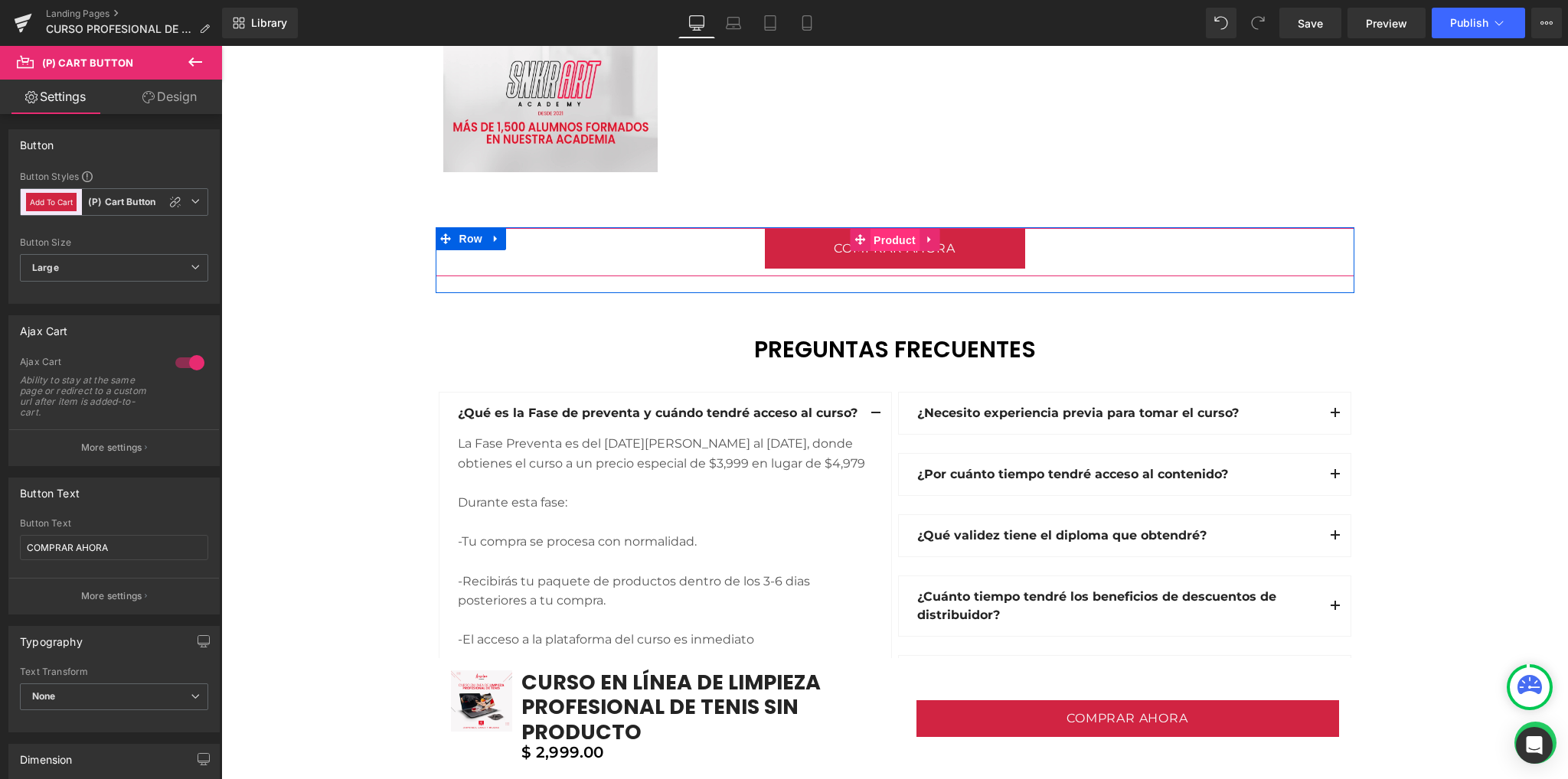
click at [881, 244] on span "Product" at bounding box center [894, 240] width 49 height 23
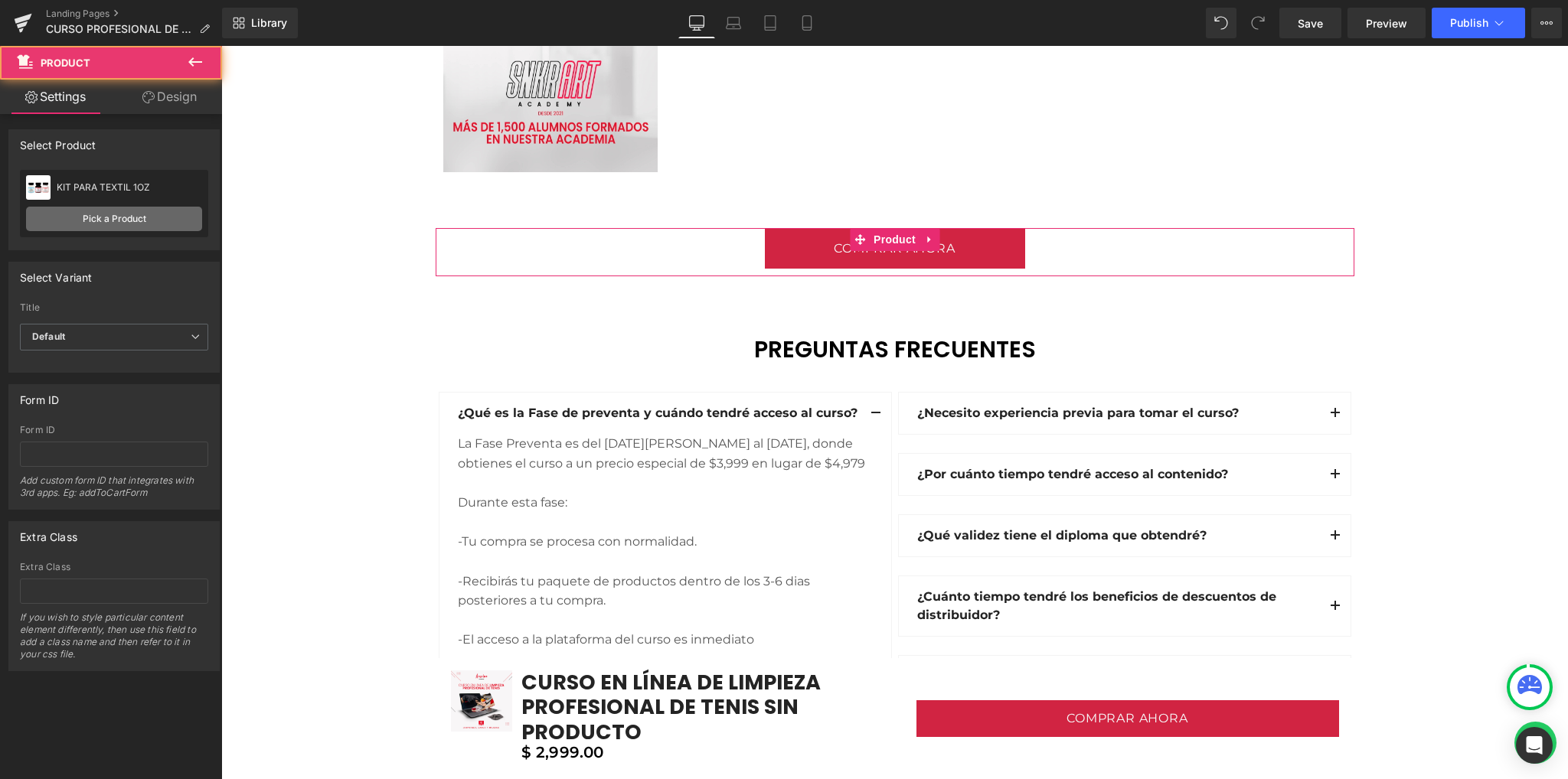
click at [113, 210] on link "Pick a Product" at bounding box center [113, 219] width 176 height 25
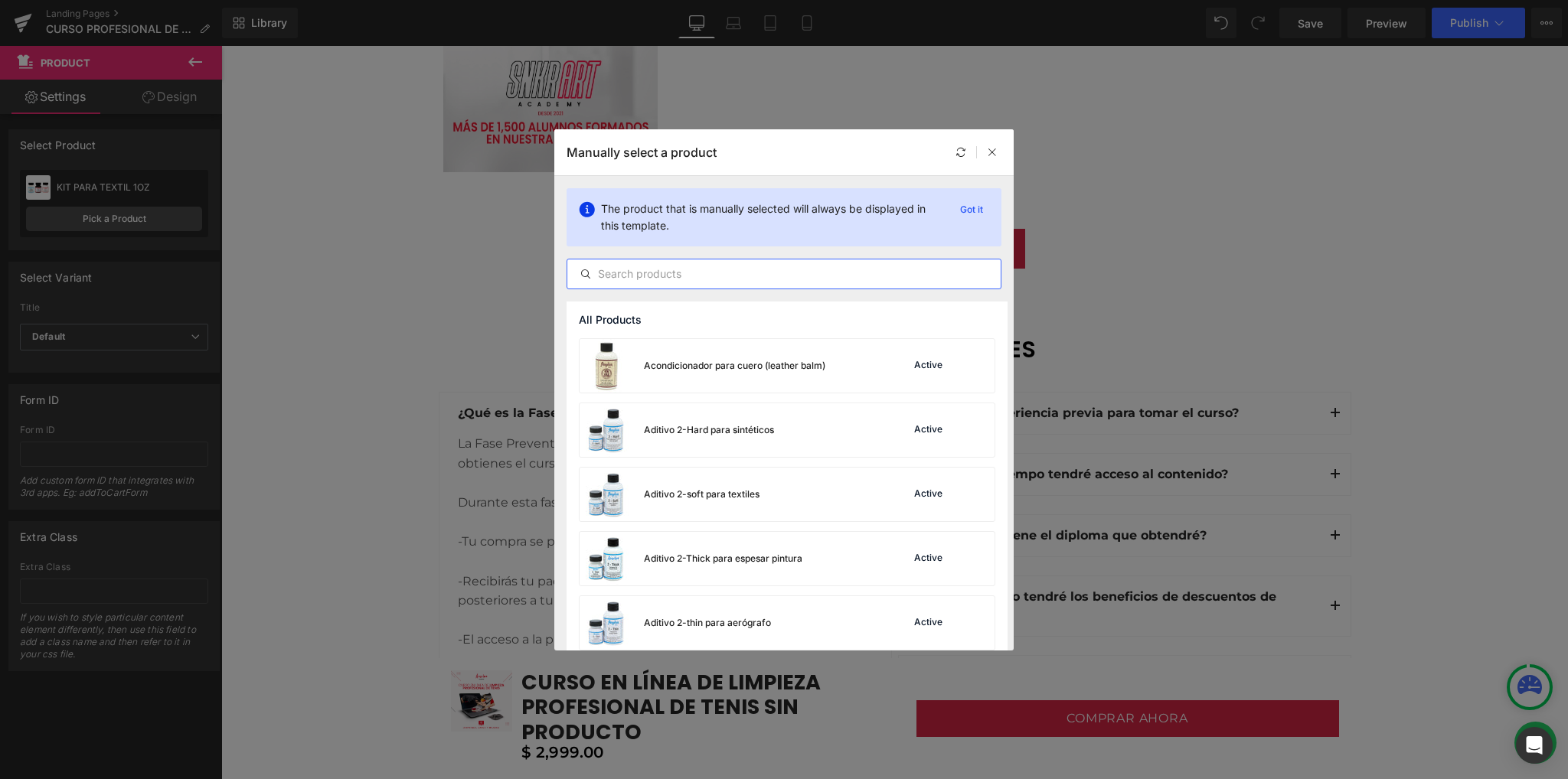
click at [745, 273] on input "text" at bounding box center [784, 274] width 433 height 18
paste input "CURSO EN LÍNEA DE LIMPIEZA PROFESIONAL DE TENIS SIN PRODUCTO"
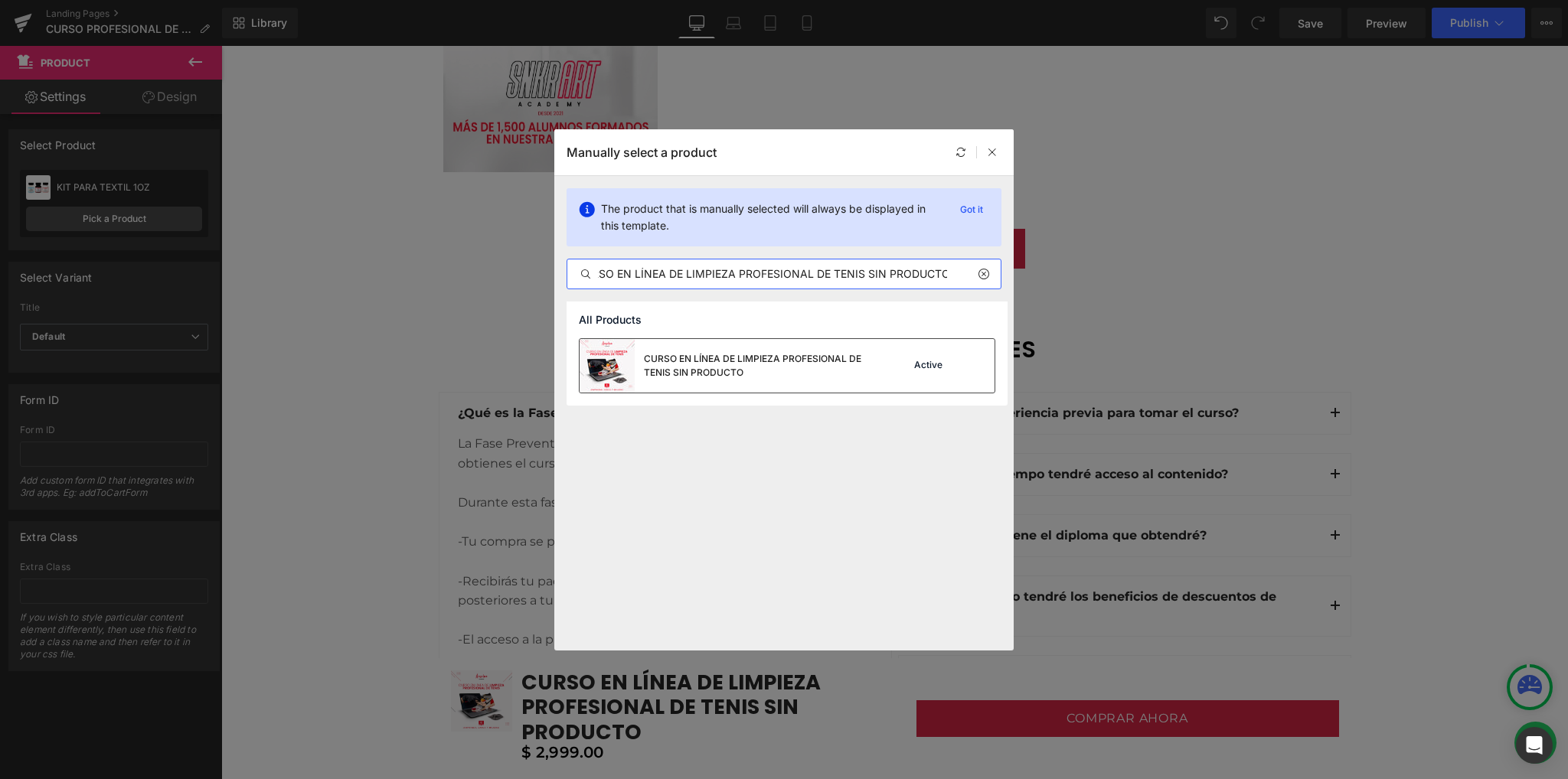
type input "CURSO EN LÍNEA DE LIMPIEZA PROFESIONAL DE TENIS SIN PRODUCTO"
click at [770, 359] on div "CURSO EN LÍNEA DE LIMPIEZA PROFESIONAL DE TENIS SIN PRODUCTO" at bounding box center [758, 366] width 229 height 27
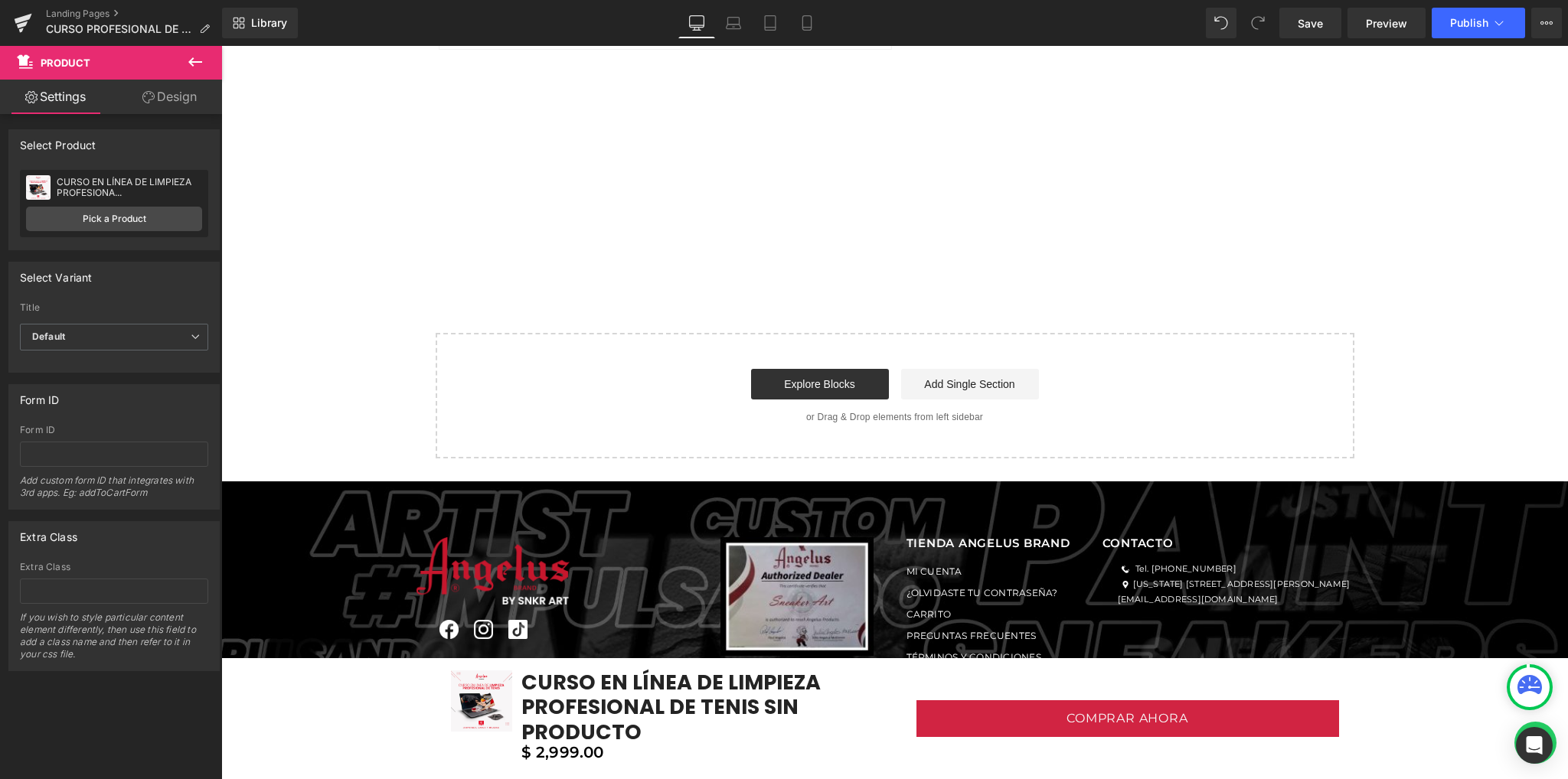
scroll to position [4984, 0]
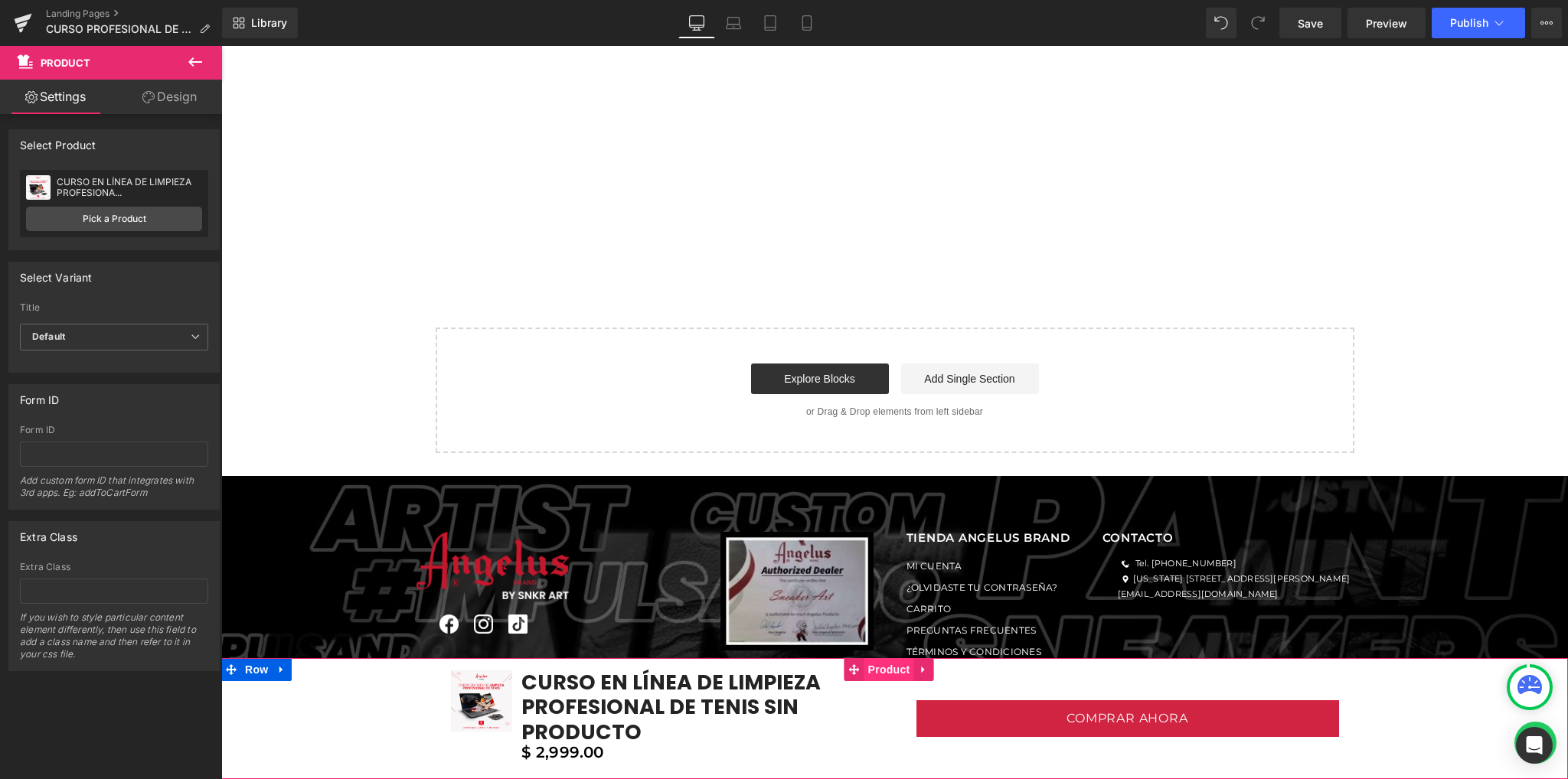
click at [896, 671] on span "Product" at bounding box center [889, 669] width 49 height 23
click at [1123, 718] on span "(P) Cart Button" at bounding box center [1126, 719] width 87 height 23
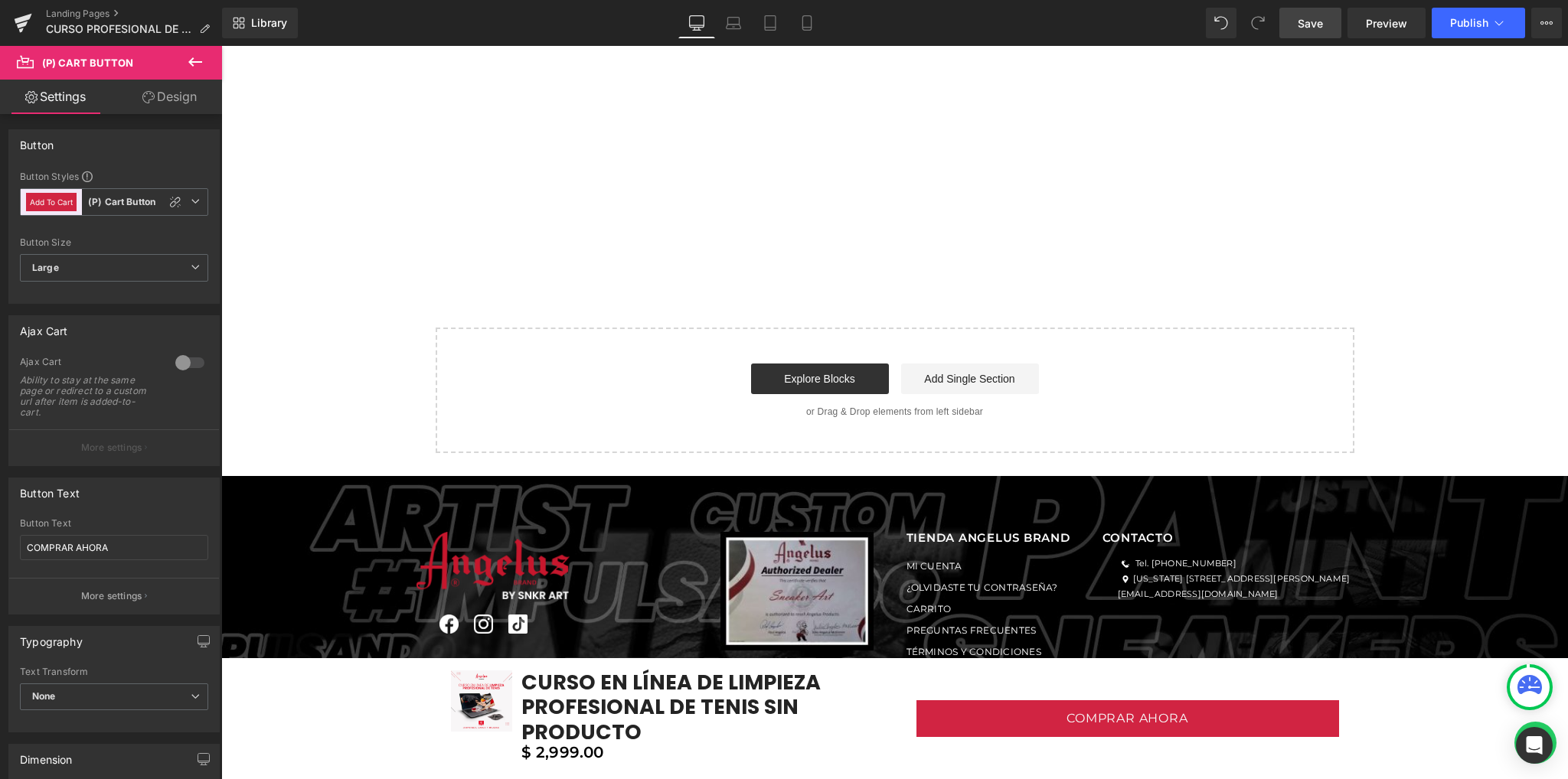
click at [1307, 22] on span "Save" at bounding box center [1310, 24] width 26 height 16
click at [1491, 19] on icon at bounding box center [1499, 23] width 16 height 16
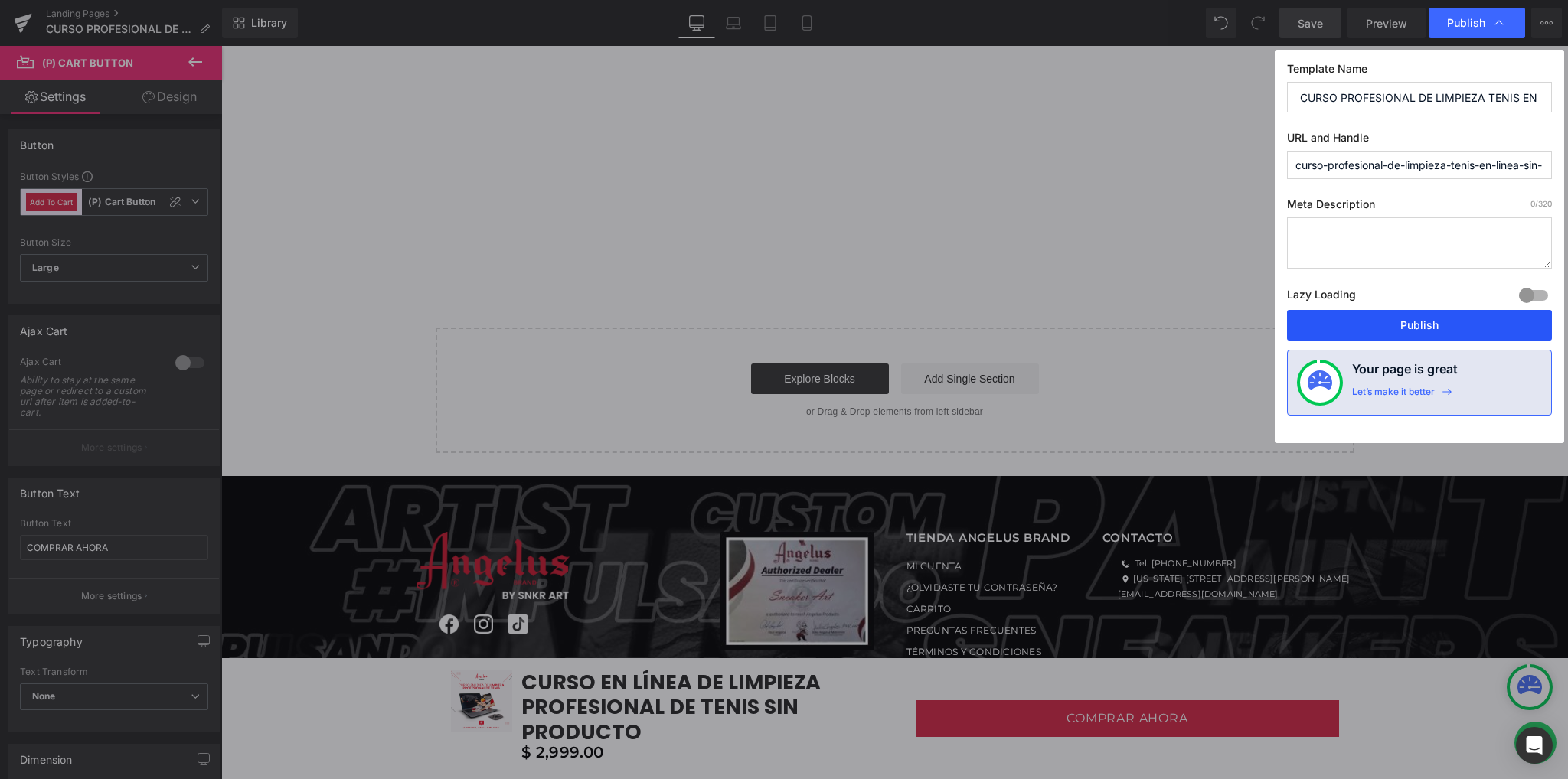
drag, startPoint x: 1345, startPoint y: 325, endPoint x: 1114, endPoint y: 261, distance: 239.7
click at [1345, 325] on button "Publish" at bounding box center [1419, 325] width 265 height 30
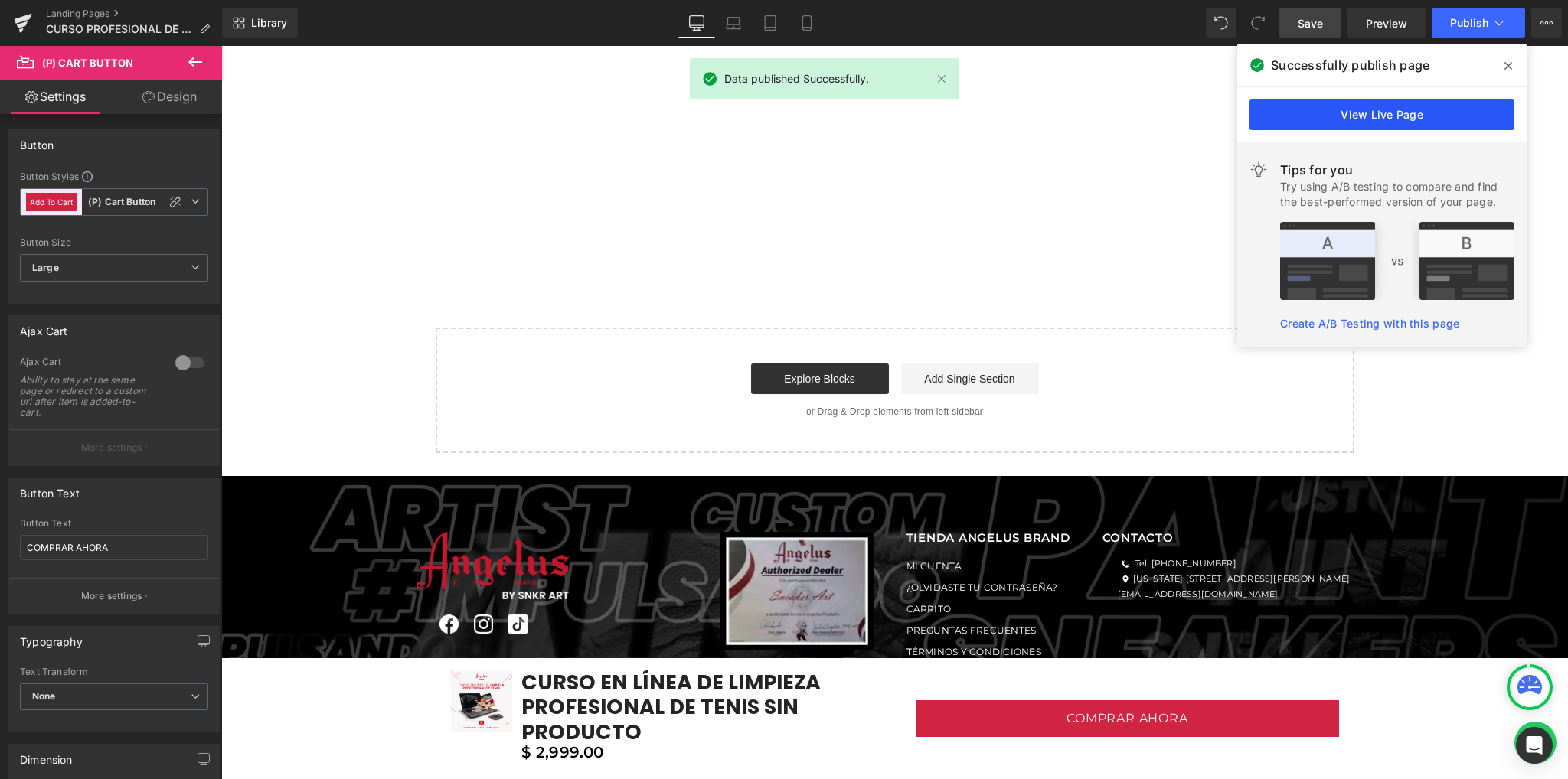
click at [1378, 112] on link "View Live Page" at bounding box center [1381, 114] width 265 height 30
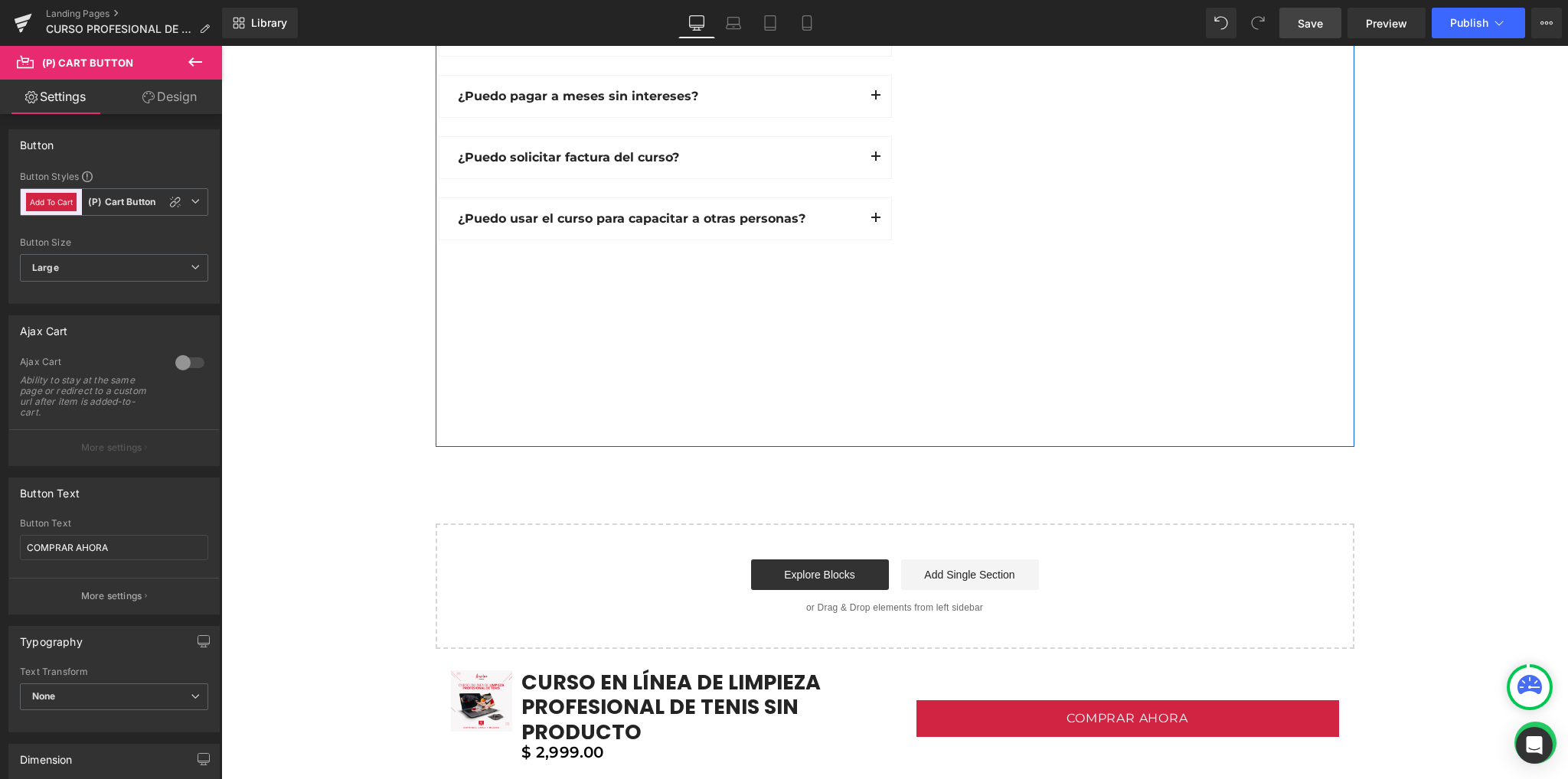
scroll to position [4474, 0]
